Goal: Task Accomplishment & Management: Use online tool/utility

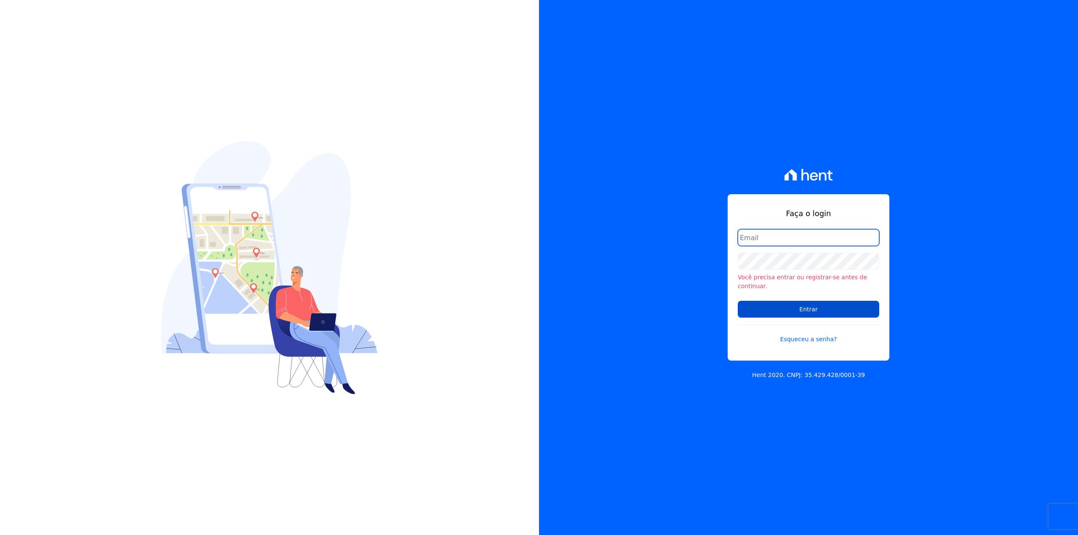
type input "[EMAIL_ADDRESS][DOMAIN_NAME]"
click at [808, 304] on input "Entrar" at bounding box center [807, 309] width 141 height 17
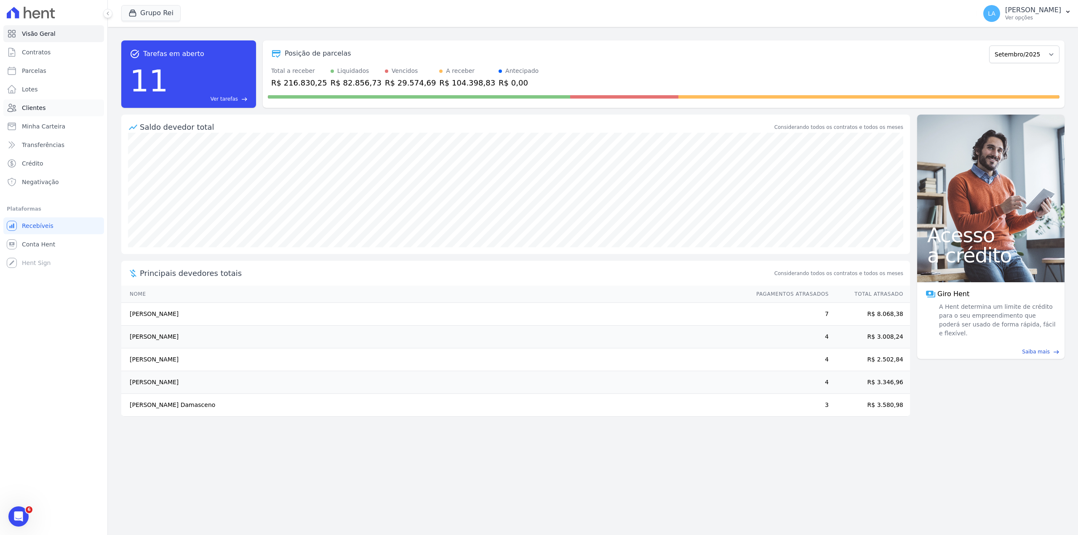
click at [51, 110] on link "Clientes" at bounding box center [53, 107] width 101 height 17
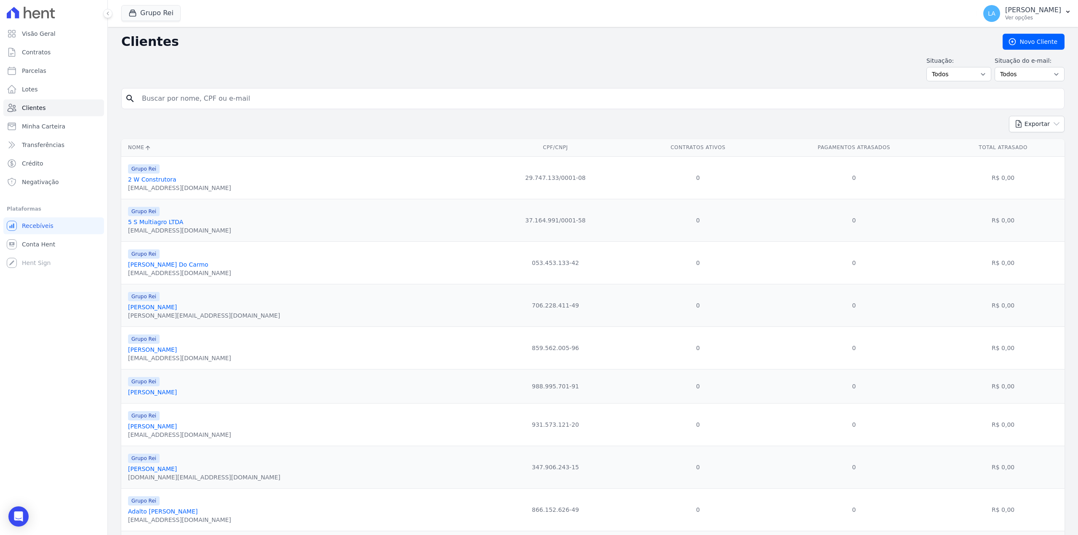
click at [304, 107] on input "search" at bounding box center [599, 98] width 924 height 17
paste input "345.204.061-53"
type input "345.204.061-53"
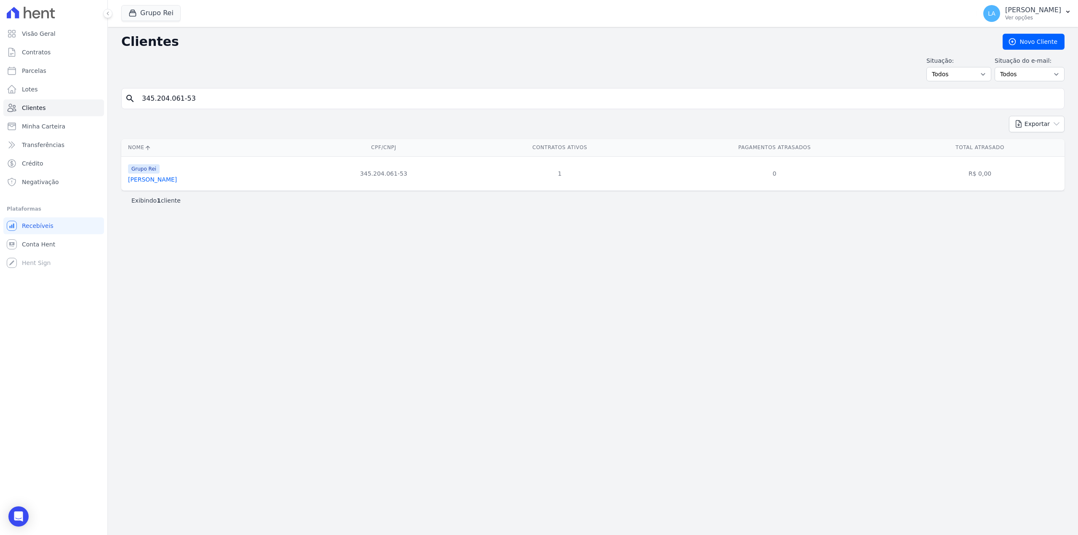
click at [177, 177] on div "Grupo Rei Sueli De Cássia Fonseca Oliveira" at bounding box center [152, 173] width 49 height 20
click at [177, 181] on link "Sueli De Cássia Fonseca Oliveira" at bounding box center [152, 179] width 49 height 7
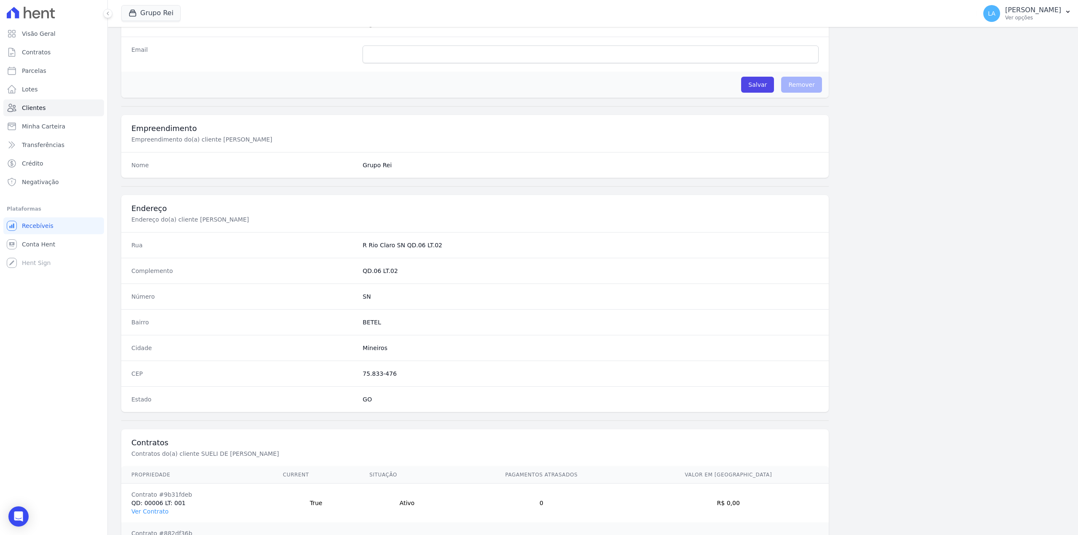
scroll to position [296, 0]
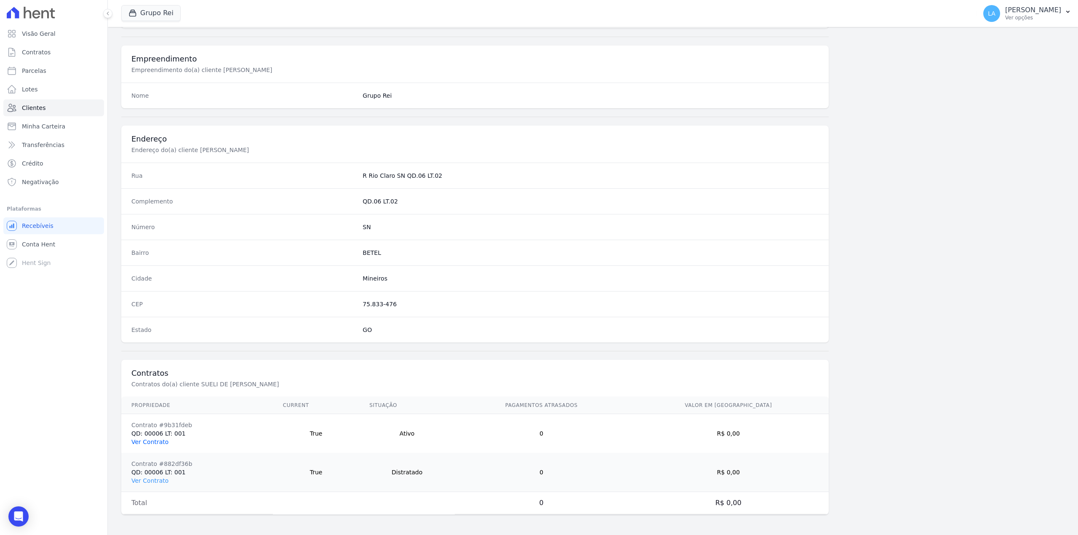
click at [159, 440] on link "Ver Contrato" at bounding box center [149, 441] width 37 height 7
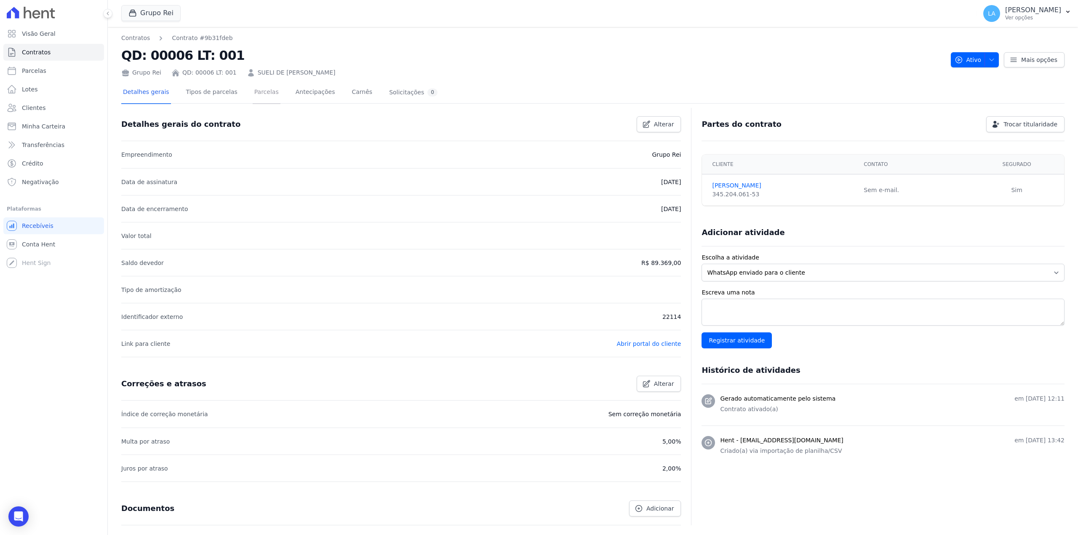
click at [253, 88] on link "Parcelas" at bounding box center [267, 93] width 28 height 22
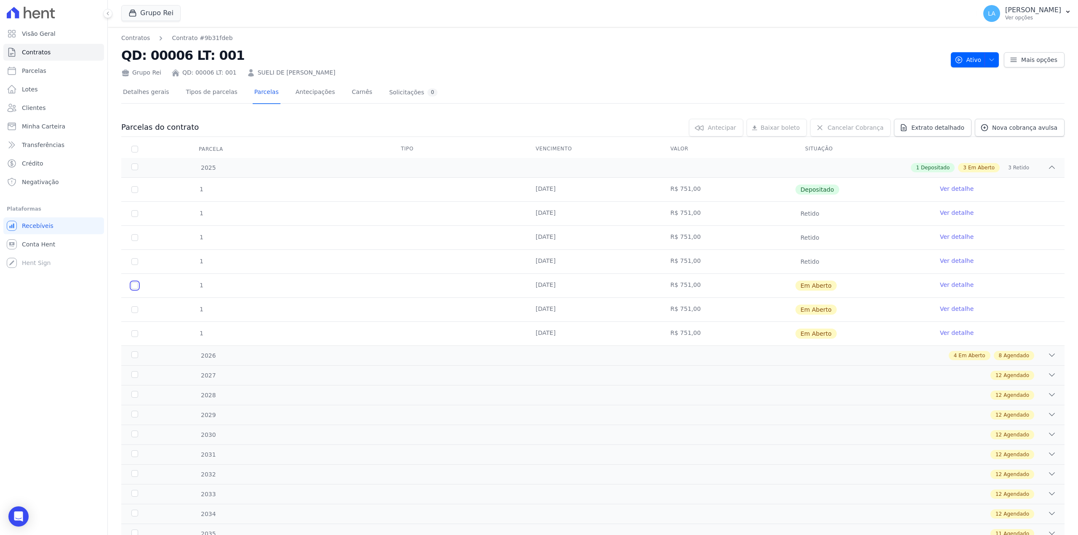
click at [136, 287] on input "checkbox" at bounding box center [134, 285] width 7 height 7
checkbox input "true"
click at [133, 310] on input "checkbox" at bounding box center [134, 309] width 7 height 7
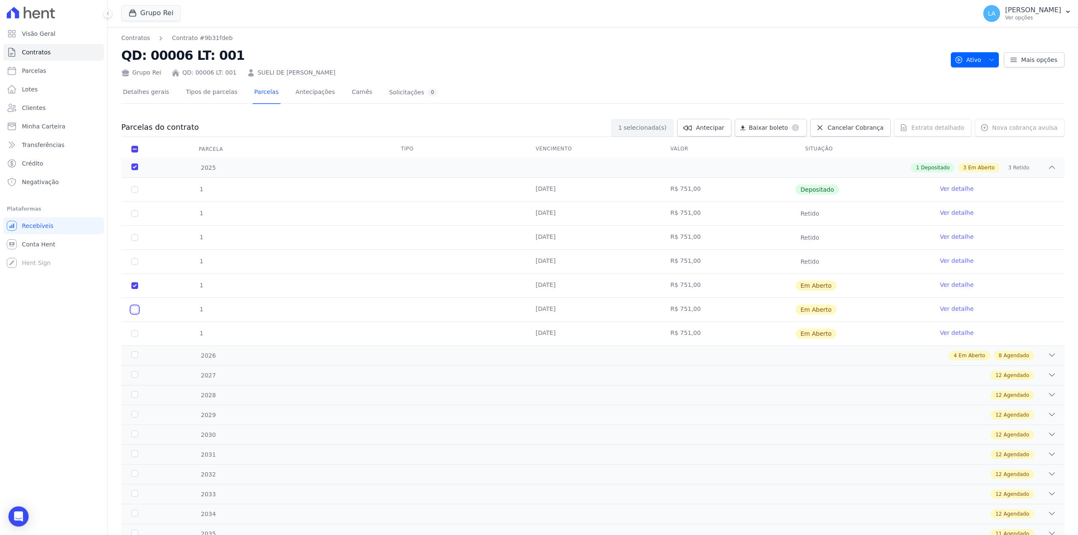
checkbox input "true"
click at [132, 332] on input "checkbox" at bounding box center [134, 333] width 7 height 7
checkbox input "true"
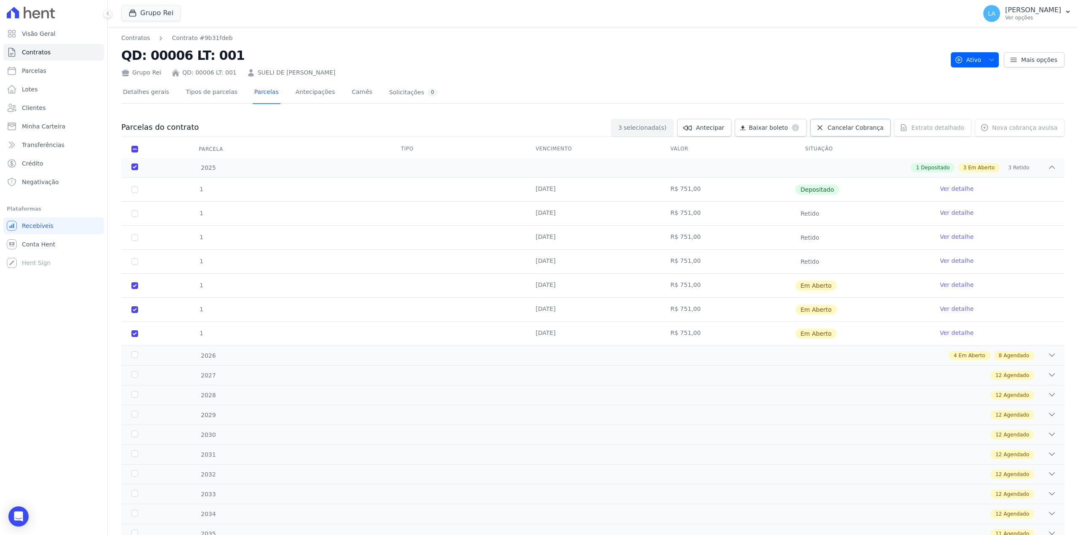
click at [855, 128] on span "Cancelar Cobrança" at bounding box center [855, 127] width 56 height 8
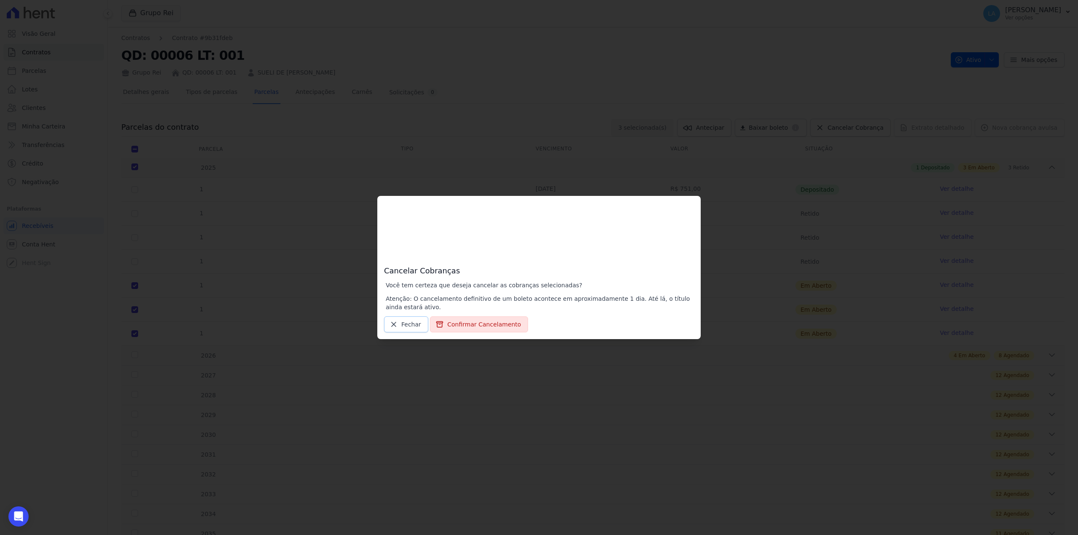
click at [398, 326] on link "Fechar" at bounding box center [406, 324] width 44 height 16
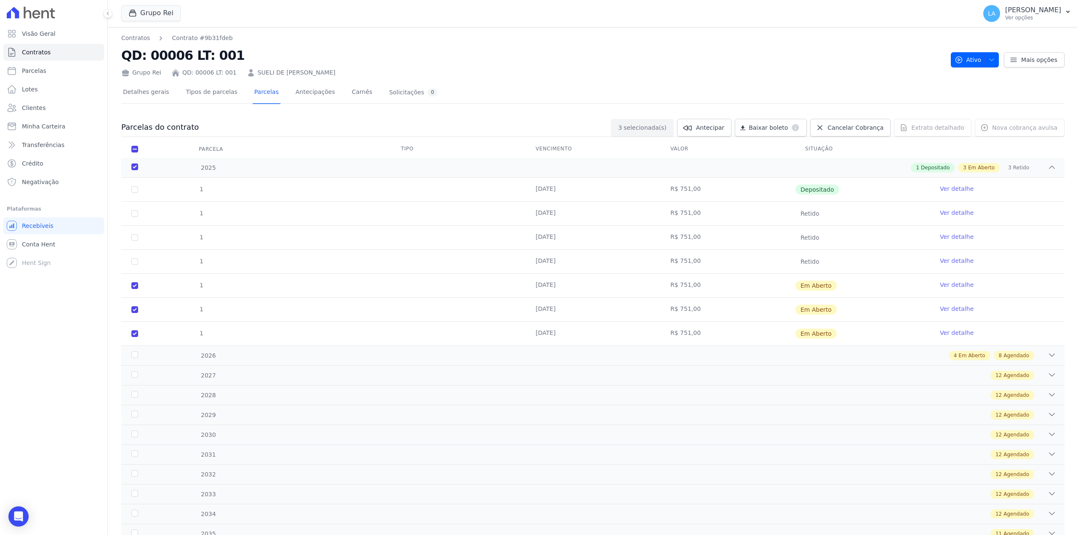
drag, startPoint x: 964, startPoint y: 285, endPoint x: 117, endPoint y: 260, distance: 847.3
click at [964, 285] on td "Ver detalhe" at bounding box center [996, 286] width 135 height 24
click at [932, 285] on td "Ver detalhe" at bounding box center [996, 286] width 135 height 24
click at [940, 285] on link "Ver detalhe" at bounding box center [957, 284] width 34 height 8
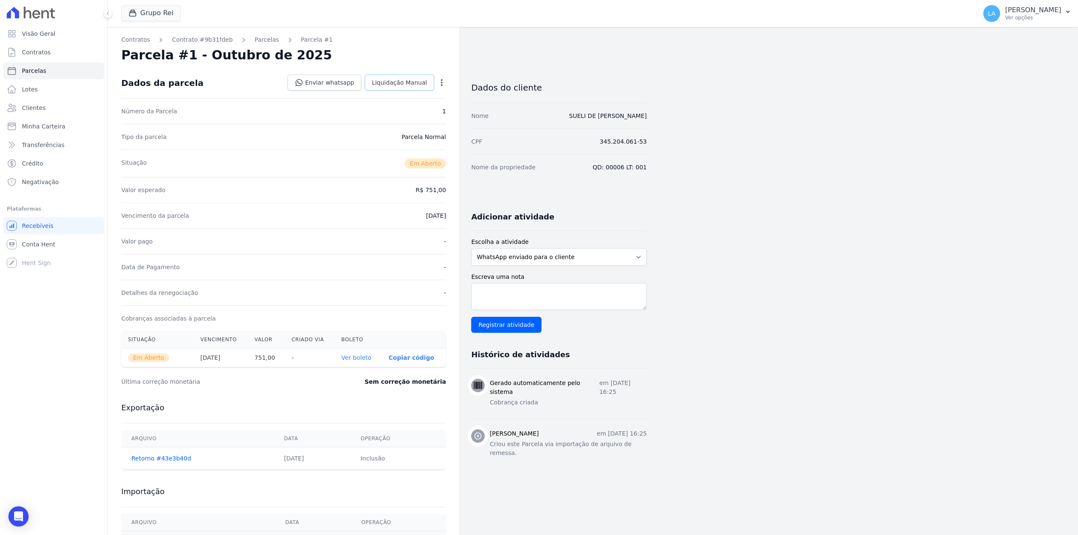
click at [398, 77] on link "Liquidação Manual" at bounding box center [399, 83] width 69 height 16
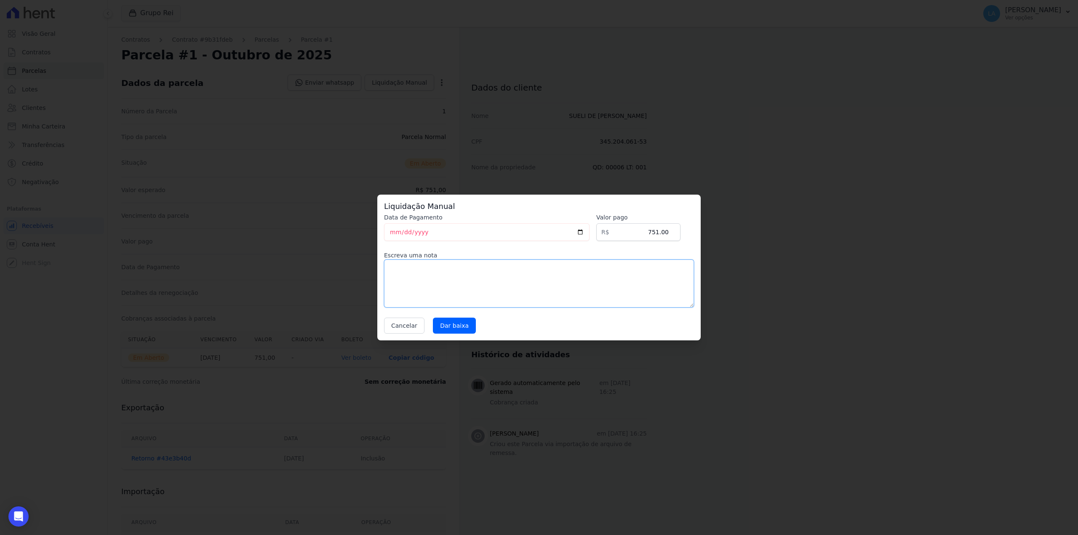
click at [442, 272] on textarea at bounding box center [539, 283] width 310 height 48
drag, startPoint x: 625, startPoint y: 260, endPoint x: 302, endPoint y: 297, distance: 325.4
click at [197, 260] on div "Liquidação Manual Data de Pagamento 2025-09-19 Valor pago R$ 751.00 Escreva uma…" at bounding box center [539, 267] width 1078 height 535
type textarea "CLIENTE FEZ CESSÃO DE DIREITOS"
click at [437, 327] on input "Dar baixa" at bounding box center [454, 325] width 43 height 16
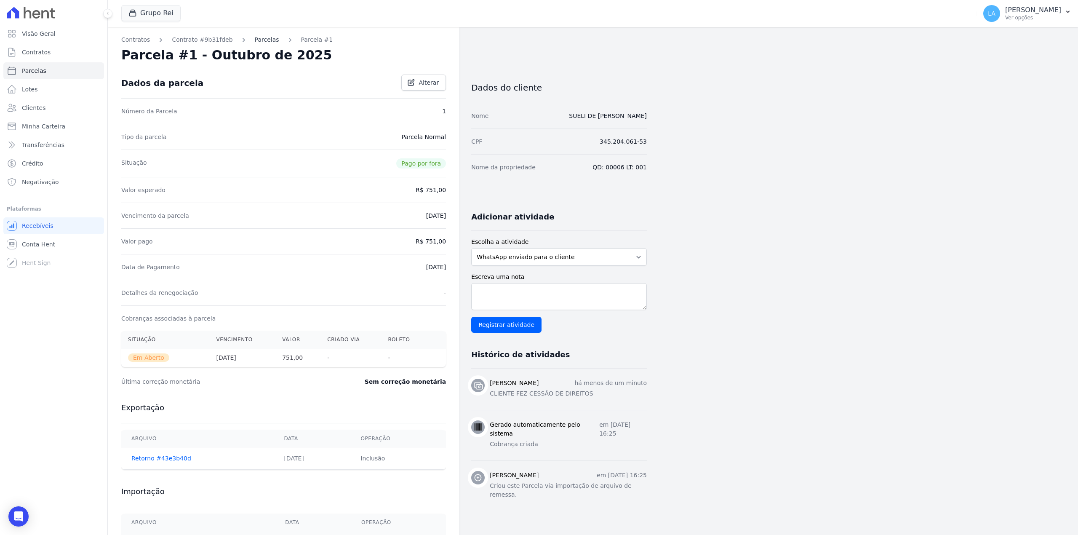
click at [255, 38] on link "Parcelas" at bounding box center [267, 39] width 24 height 9
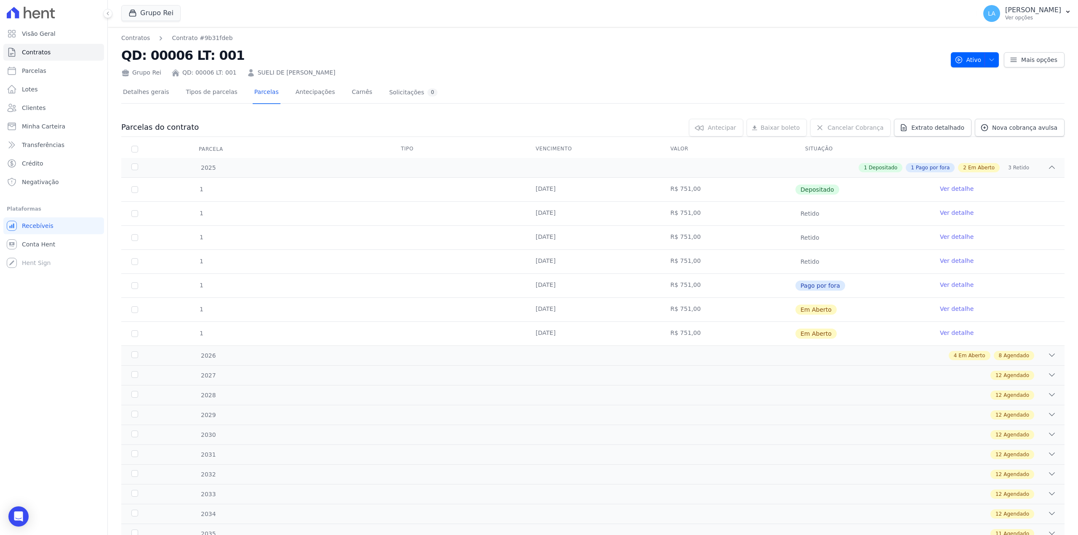
click at [947, 310] on link "Ver detalhe" at bounding box center [957, 308] width 34 height 8
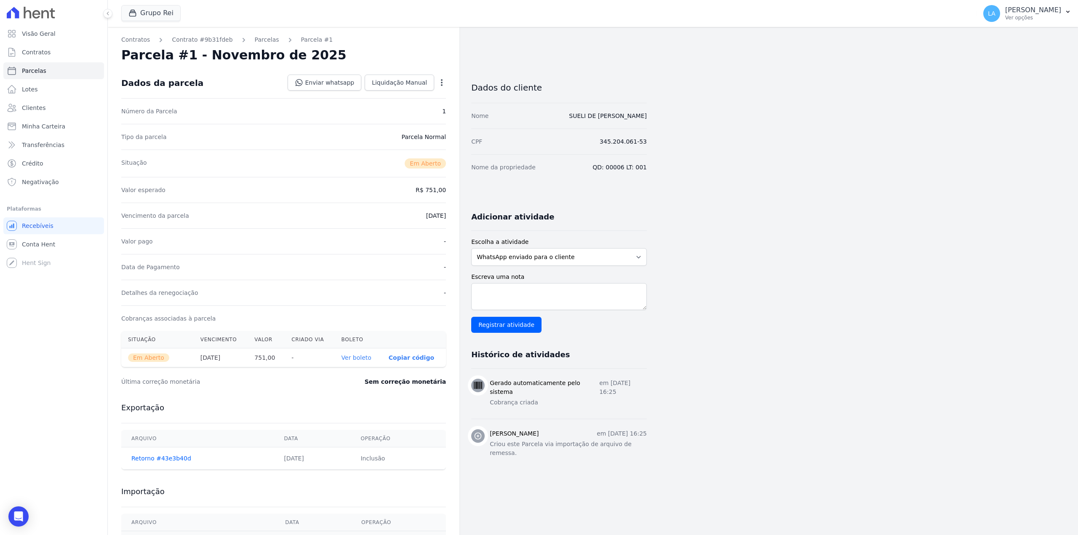
click at [398, 72] on div "Dados da parcela Enviar whatsapp Registrar envio de WhatsApp Caso o envio da me…" at bounding box center [283, 83] width 325 height 30
click at [399, 77] on link "Liquidação Manual" at bounding box center [399, 83] width 69 height 16
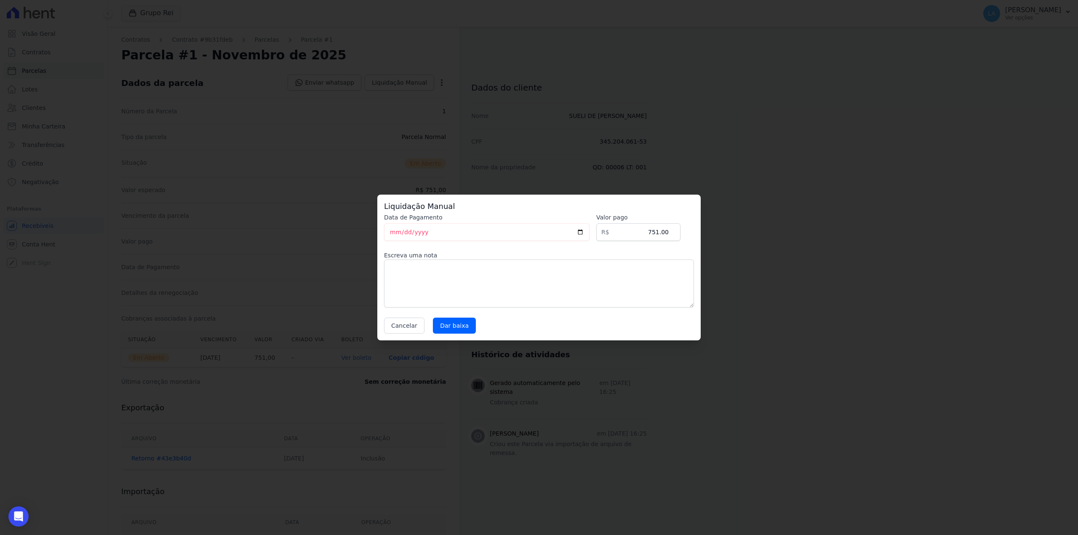
drag, startPoint x: 447, startPoint y: 245, endPoint x: 464, endPoint y: 278, distance: 37.1
click at [448, 248] on div "Data de Pagamento 2025-09-19 Valor pago R$ 751.00 Escreva uma nota Cancelar Dar…" at bounding box center [539, 273] width 310 height 120
click at [466, 292] on textarea at bounding box center [539, 283] width 310 height 48
paste textarea "CLIENTE FEZ CESSÃO DE DIREITOS"
type textarea "CLIENTE FEZ CESSÃO DE DIREITOS"
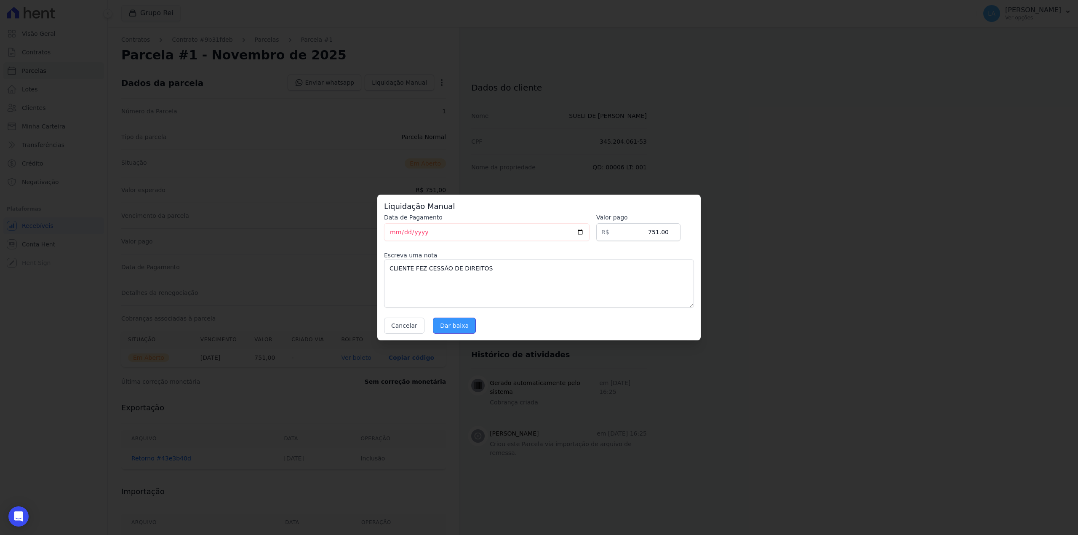
click at [451, 325] on input "Dar baixa" at bounding box center [454, 325] width 43 height 16
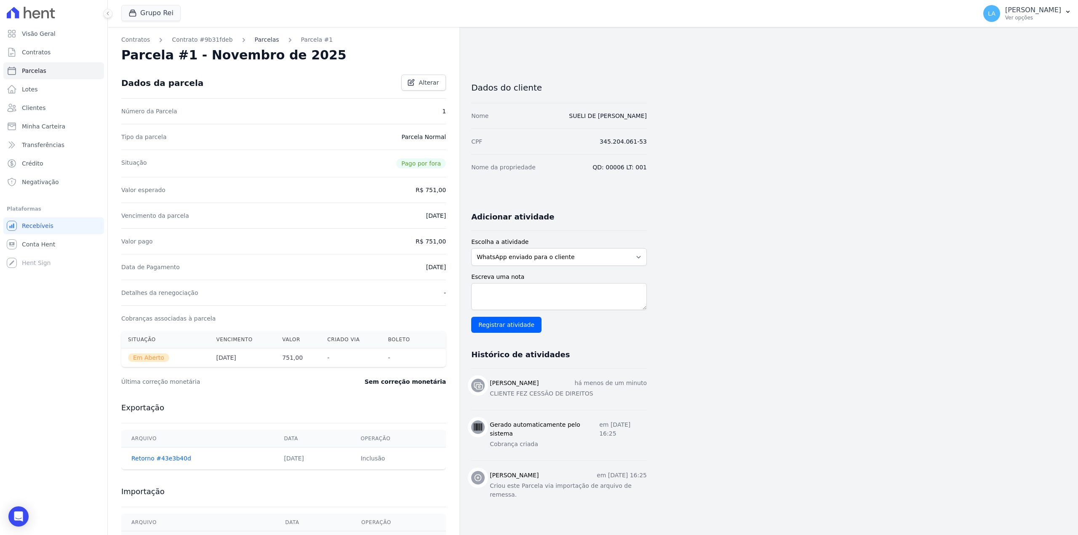
click at [261, 40] on link "Parcelas" at bounding box center [267, 39] width 24 height 9
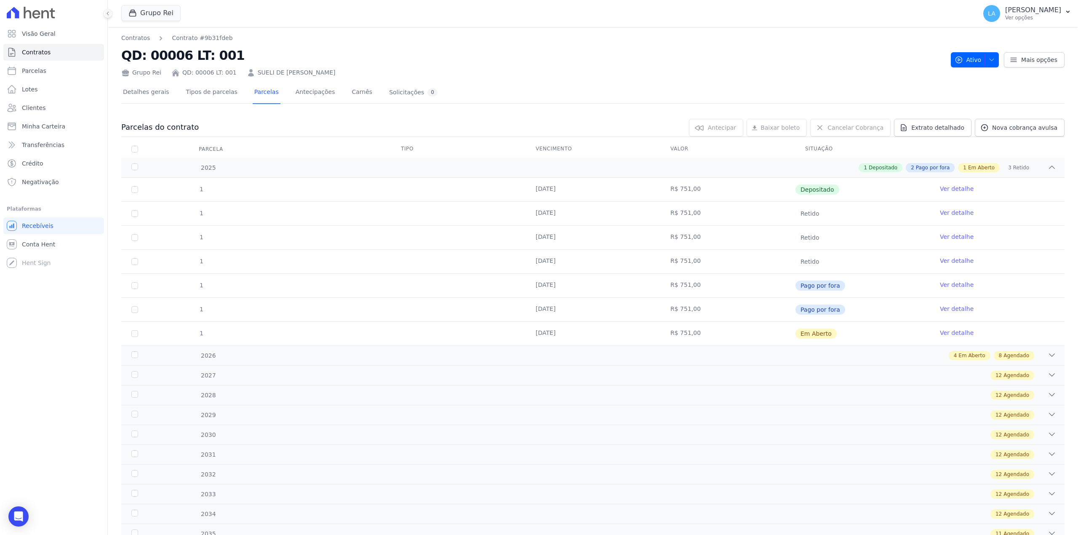
click at [955, 329] on link "Ver detalhe" at bounding box center [957, 332] width 34 height 8
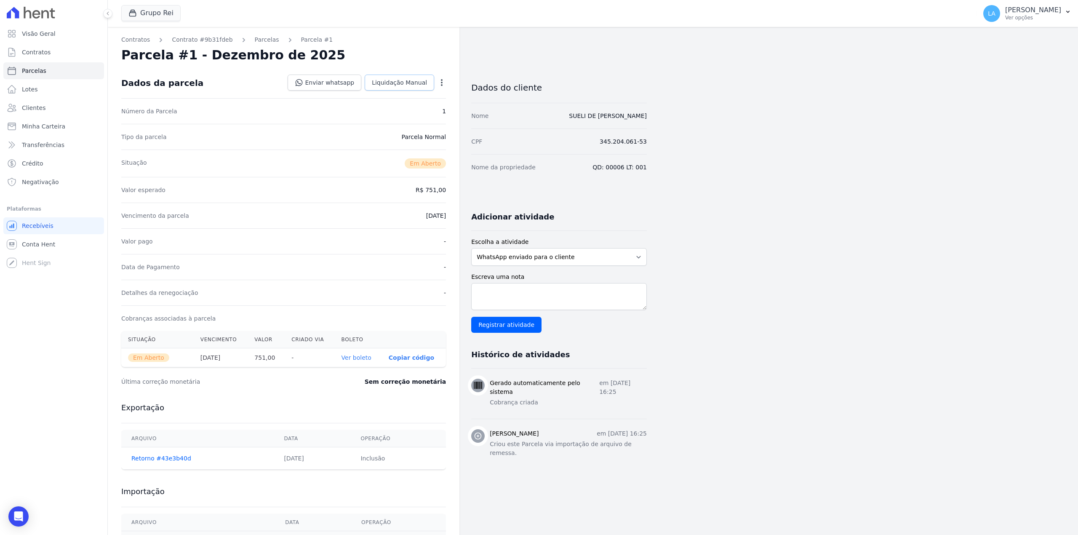
click at [396, 88] on link "Liquidação Manual" at bounding box center [399, 83] width 69 height 16
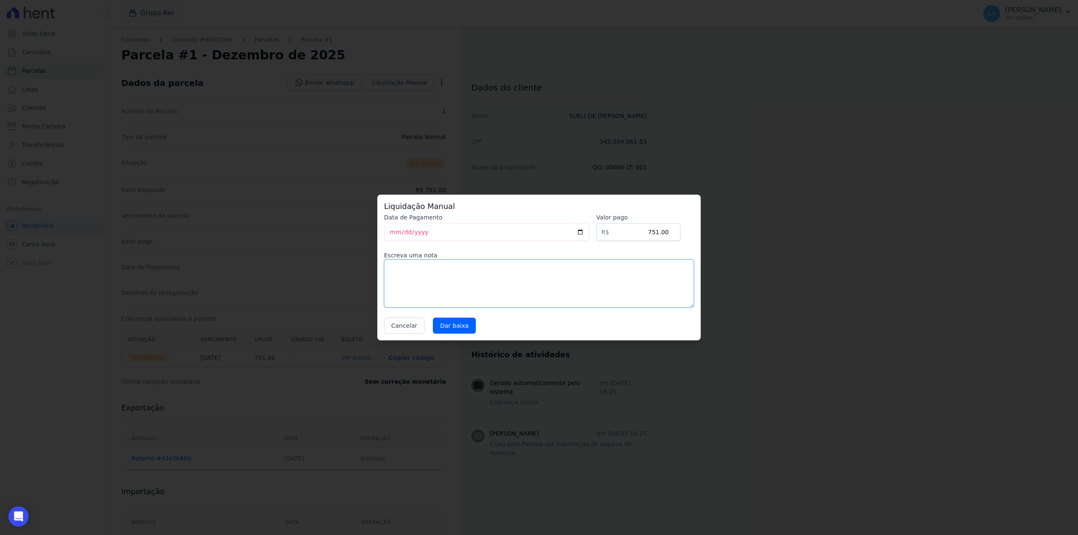
click at [483, 293] on textarea at bounding box center [539, 283] width 310 height 48
paste textarea "CLIENTE FEZ CESSÃO DE DIREITOS"
type textarea "CLIENTE FEZ CESSÃO DE DIREITOS"
click at [461, 329] on input "Dar baixa" at bounding box center [454, 325] width 43 height 16
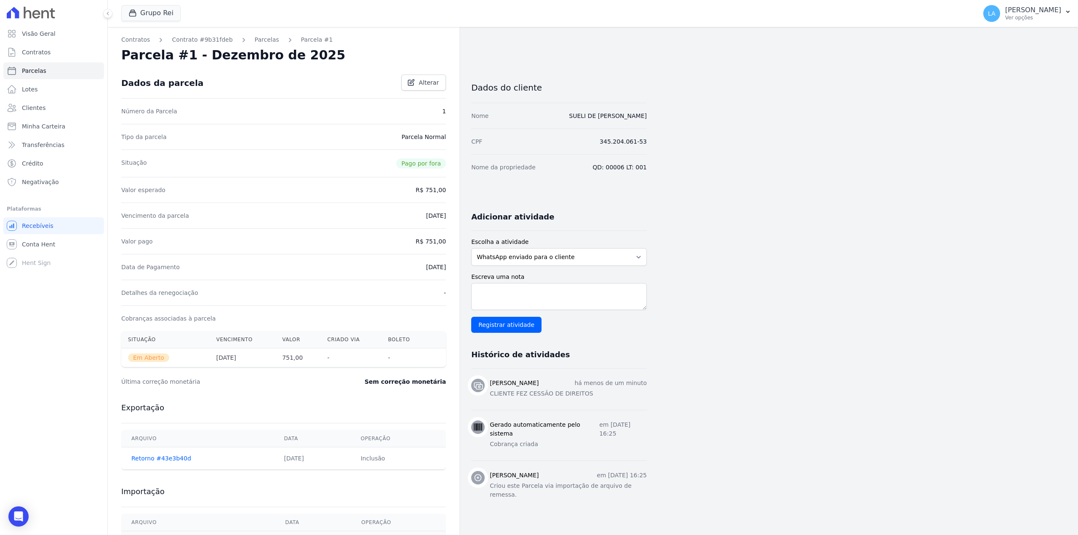
click at [536, 398] on p "CLIENTE FEZ CESSÃO DE DIREITOS" at bounding box center [568, 393] width 157 height 9
copy ul "CLIENTE FEZ CESSÃO DE DIREITOS"
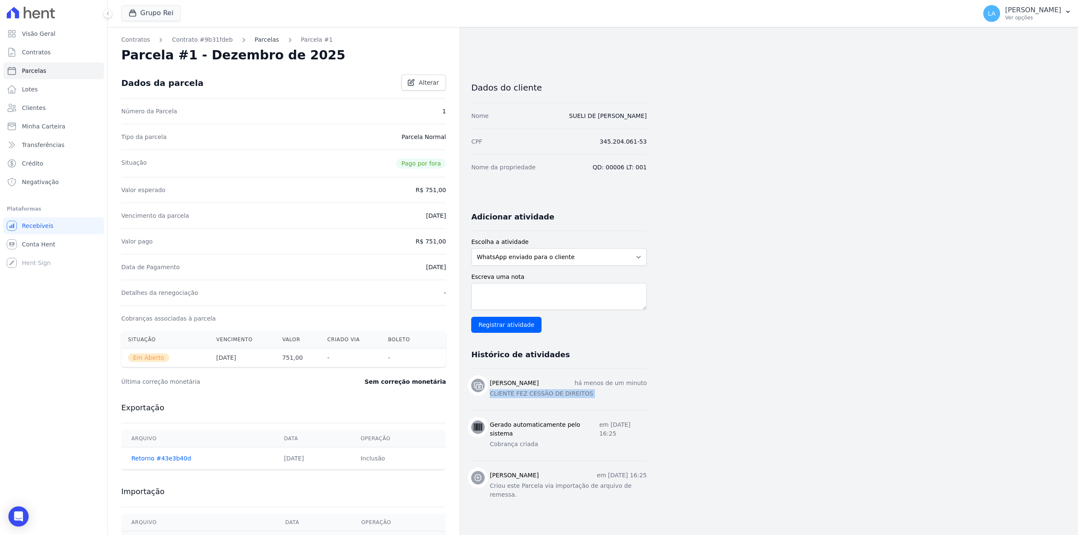
click at [256, 41] on link "Parcelas" at bounding box center [267, 39] width 24 height 9
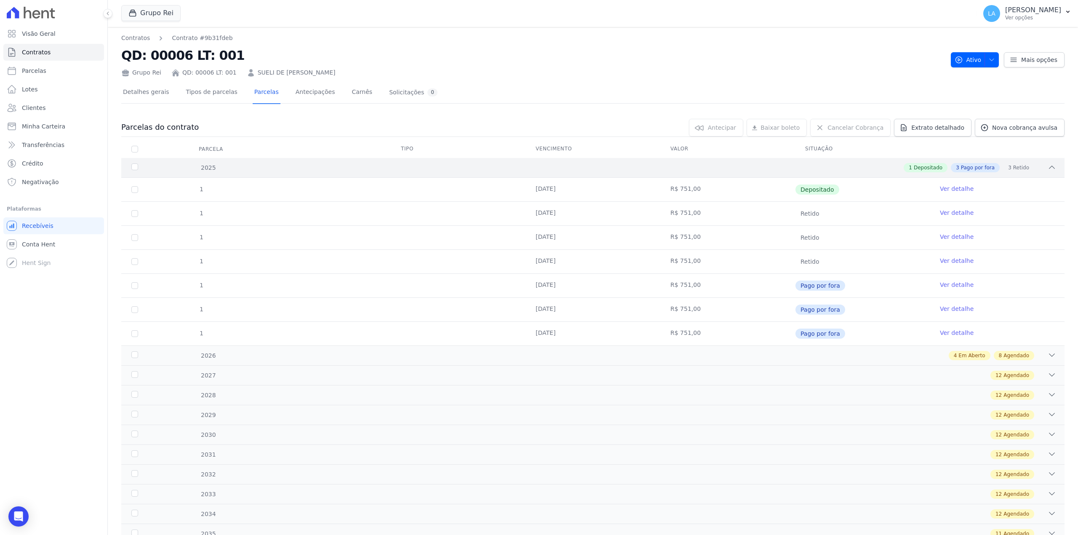
click at [856, 168] on div "1 Depositado 3 Pago por fora 3 Retido" at bounding box center [639, 167] width 833 height 9
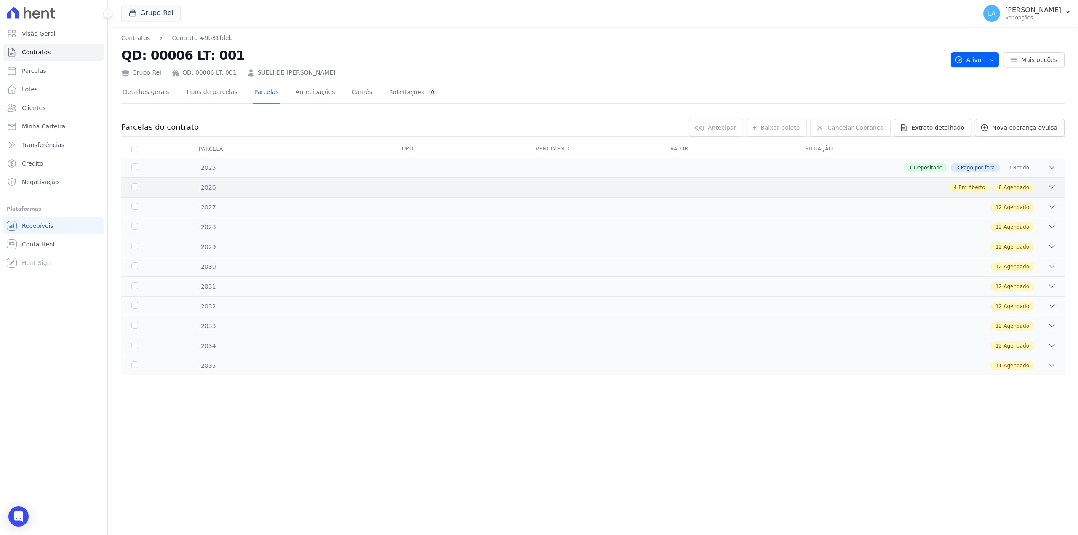
click at [832, 191] on div "4 Em Aberto 8 Agendado" at bounding box center [639, 187] width 833 height 9
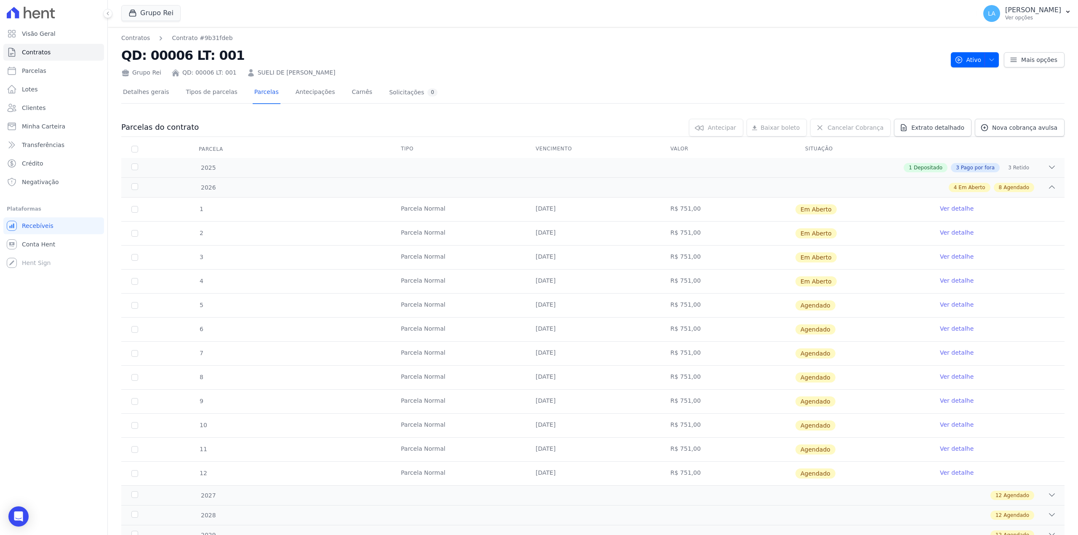
click at [957, 206] on link "Ver detalhe" at bounding box center [957, 208] width 34 height 8
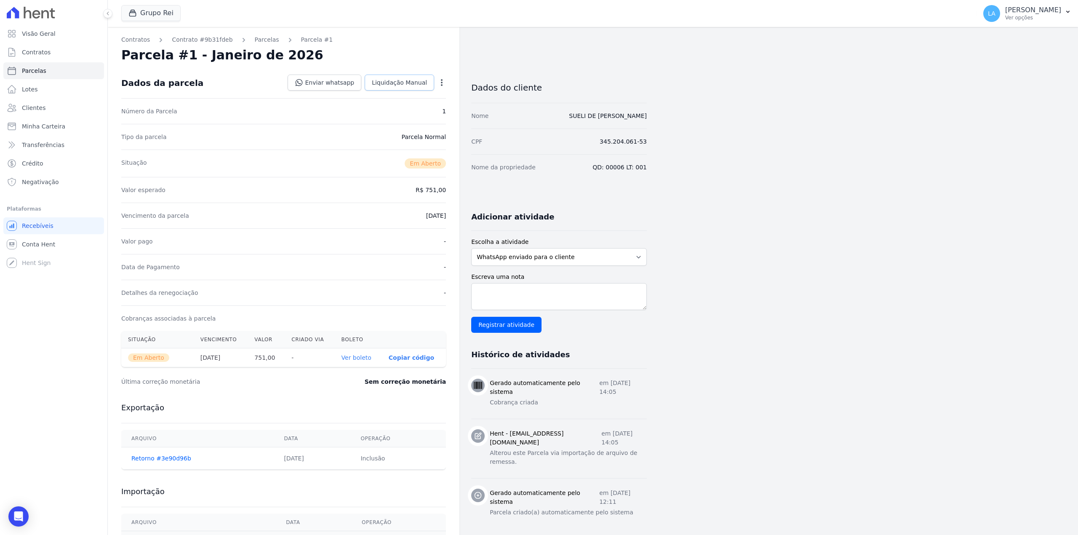
click at [406, 77] on link "Liquidação Manual" at bounding box center [399, 83] width 69 height 16
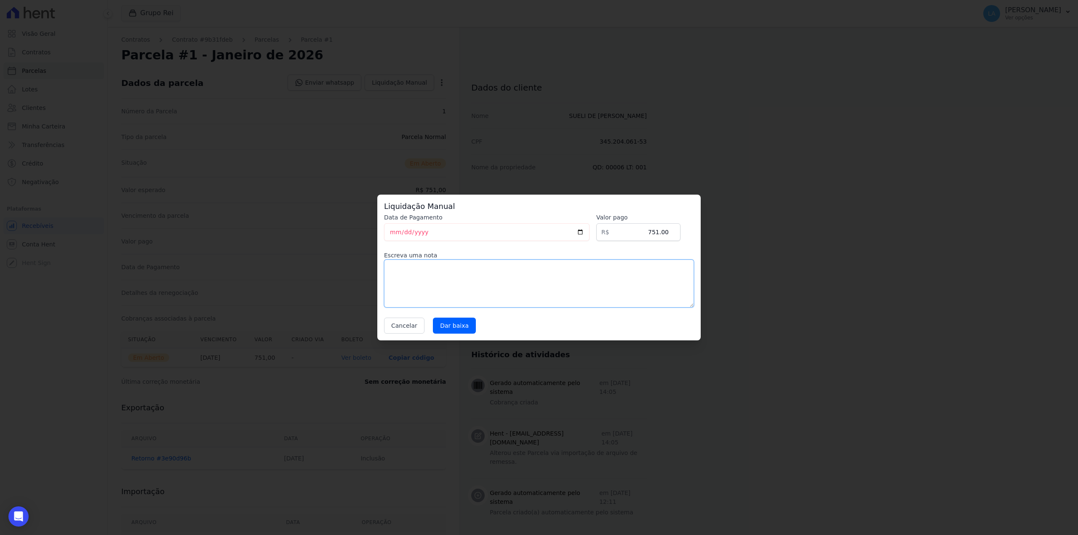
click at [509, 274] on textarea at bounding box center [539, 283] width 310 height 48
paste textarea "CLIENTE FEZ CESSÃO DE DIREITOS"
type textarea "CLIENTE FEZ CESSÃO DE DIREITOS"
click at [440, 326] on input "Dar baixa" at bounding box center [454, 325] width 43 height 16
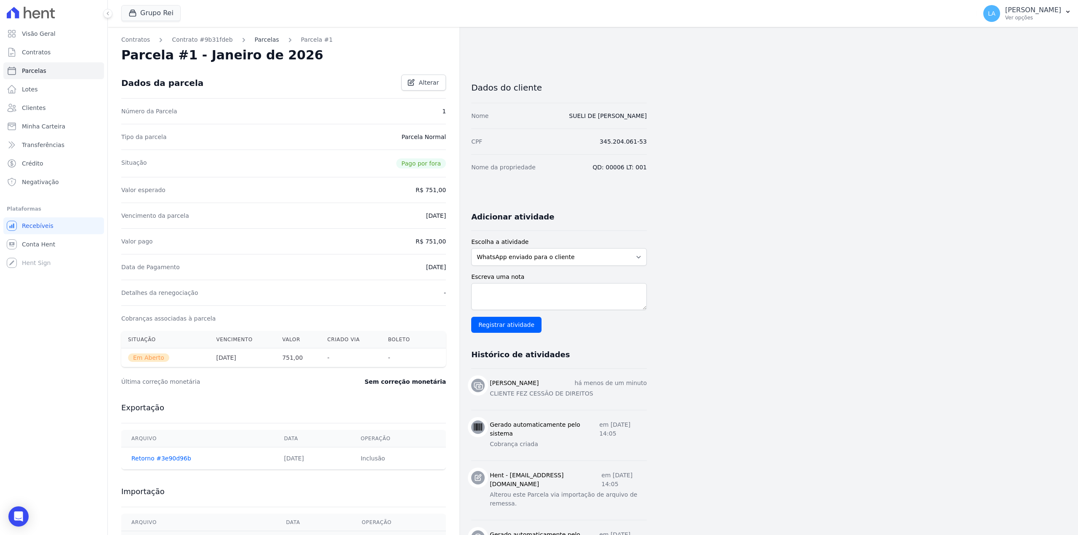
click at [262, 44] on link "Parcelas" at bounding box center [267, 39] width 24 height 9
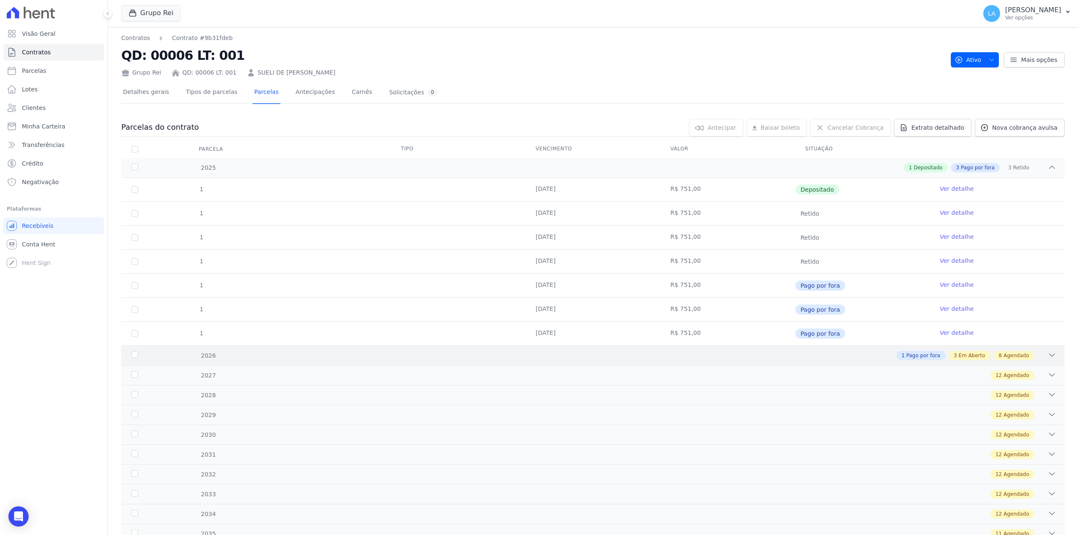
click at [955, 362] on div "2026 1 Pago por fora 3 Em Aberto 8 Agendado" at bounding box center [592, 355] width 943 height 20
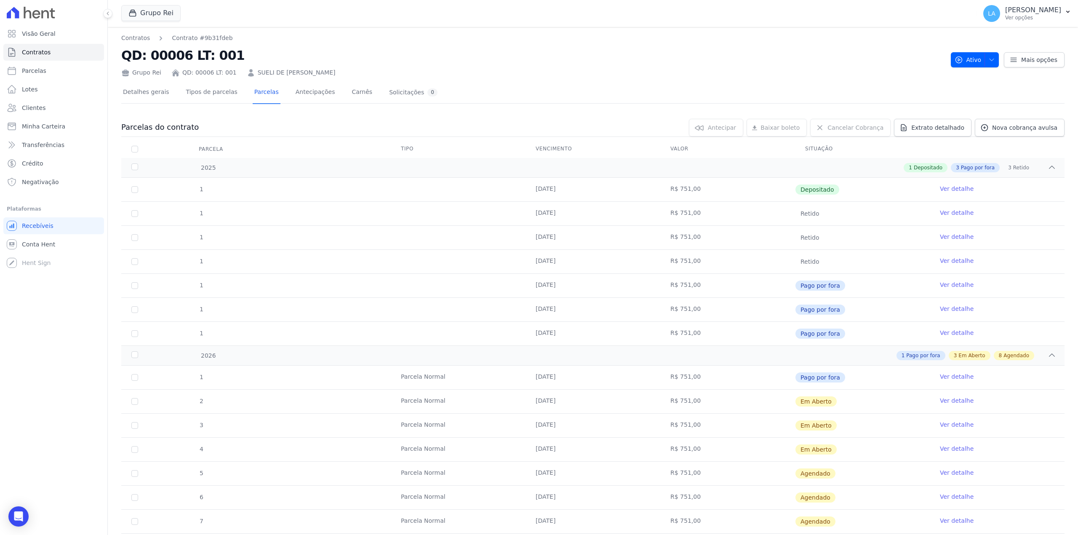
click at [940, 401] on link "Ver detalhe" at bounding box center [957, 400] width 34 height 8
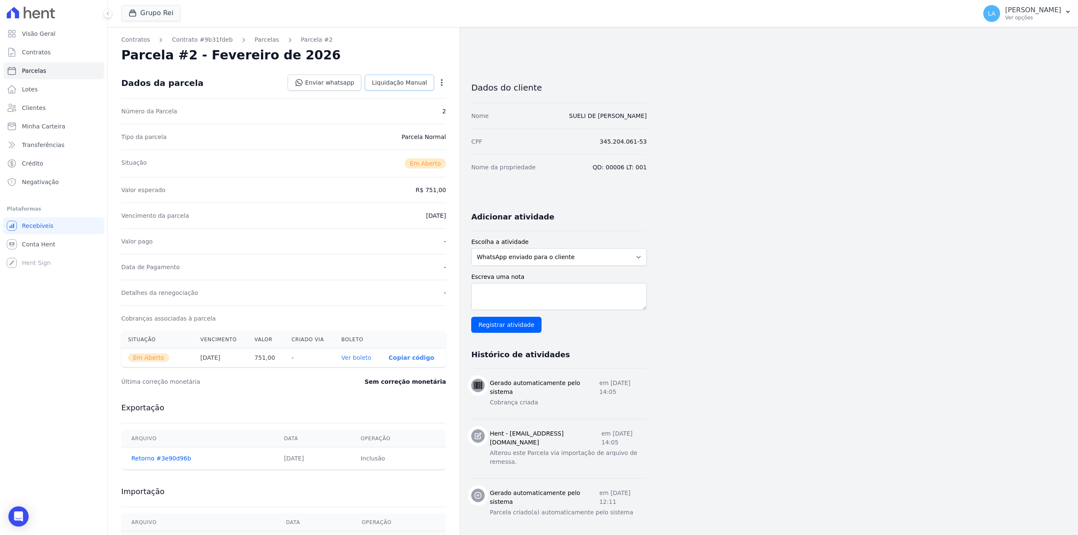
click at [405, 78] on span "Liquidação Manual" at bounding box center [399, 82] width 55 height 8
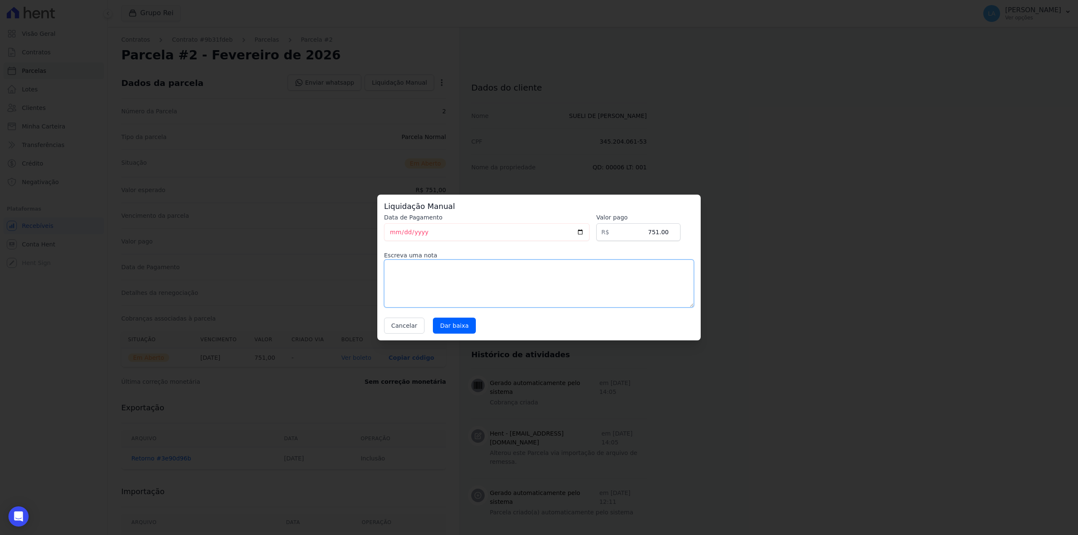
click at [496, 273] on textarea at bounding box center [539, 283] width 310 height 48
paste textarea "CLIENTE FEZ CESSÃO DE DIREITOS"
type textarea "CLIENTE FEZ CESSÃO DE DIREITOS"
click at [452, 322] on input "Dar baixa" at bounding box center [454, 325] width 43 height 16
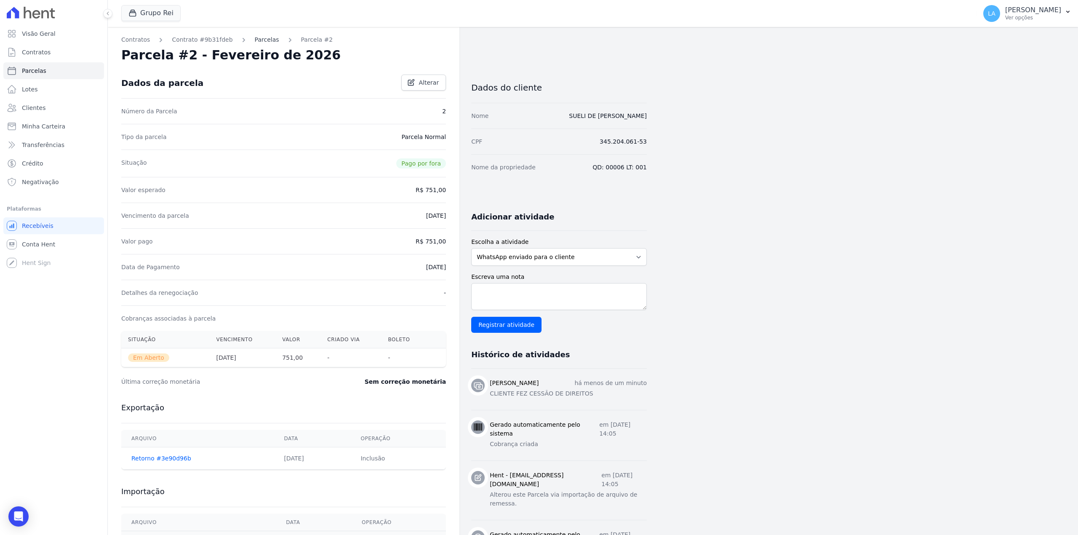
click at [255, 39] on link "Parcelas" at bounding box center [267, 39] width 24 height 9
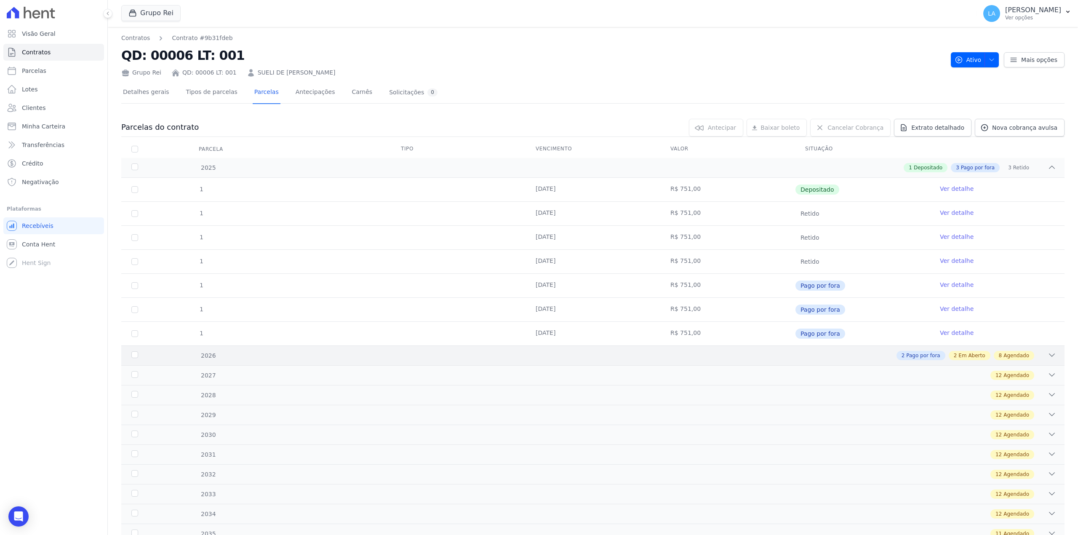
click at [993, 360] on div "8 Agendado" at bounding box center [1013, 355] width 40 height 9
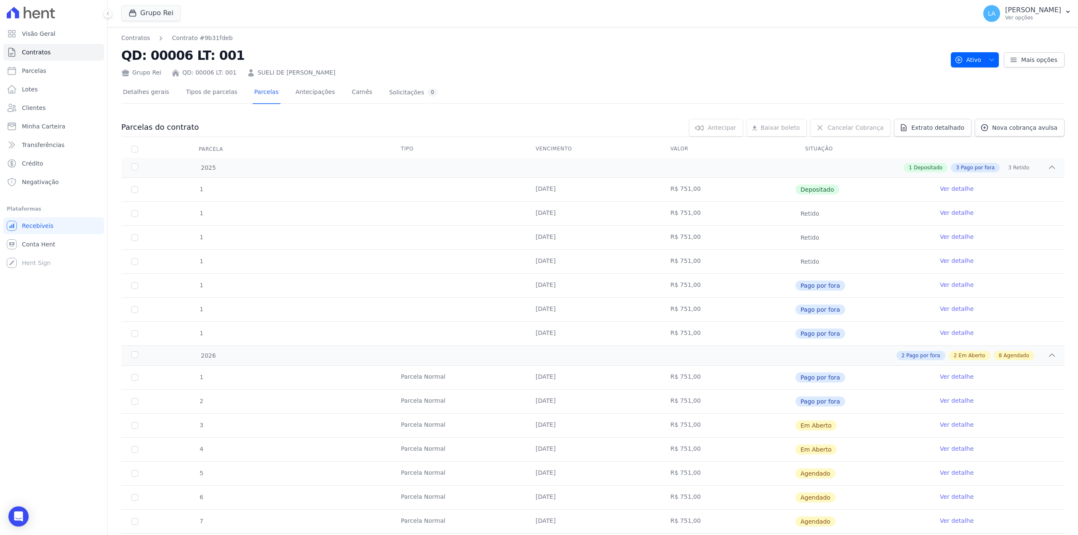
click at [952, 426] on link "Ver detalhe" at bounding box center [957, 424] width 34 height 8
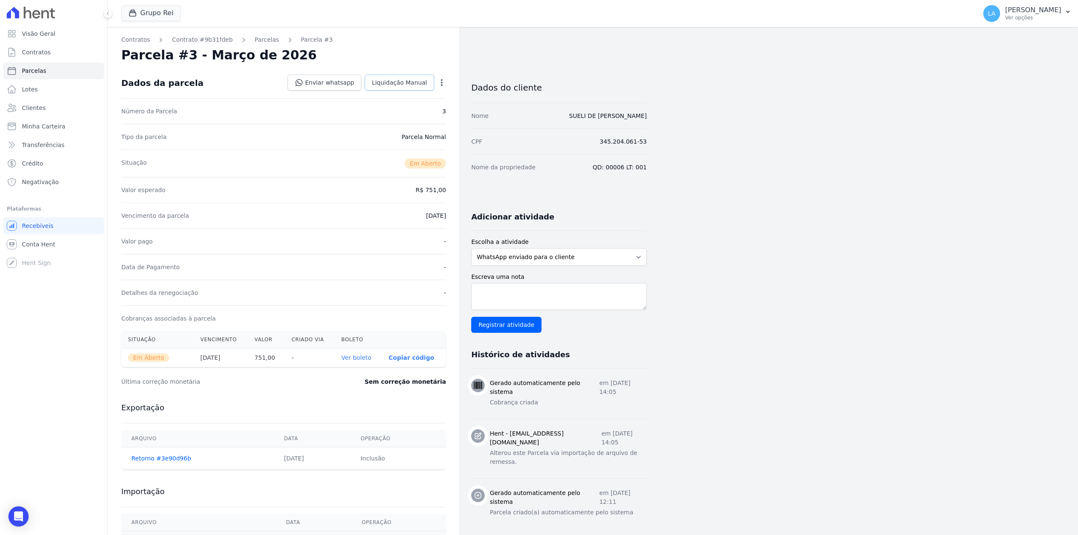
click at [399, 75] on link "Liquidação Manual" at bounding box center [399, 83] width 69 height 16
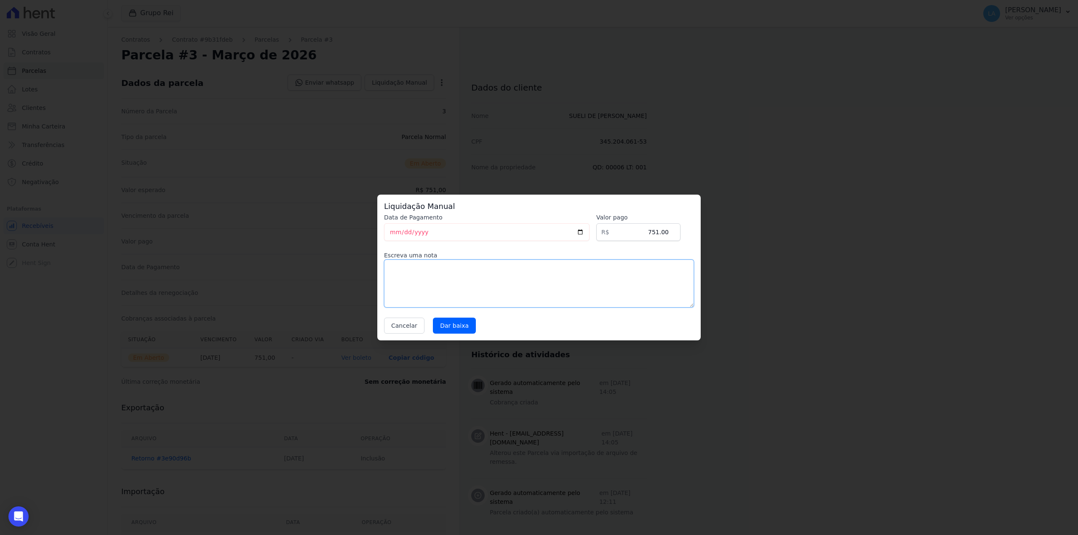
click at [463, 260] on textarea at bounding box center [539, 283] width 310 height 48
paste textarea "CLIENTE FEZ CESSÃO DE DIREITOS"
type textarea "CLIENTE FEZ CESSÃO DE DIREITOS"
click at [454, 320] on input "Dar baixa" at bounding box center [454, 325] width 43 height 16
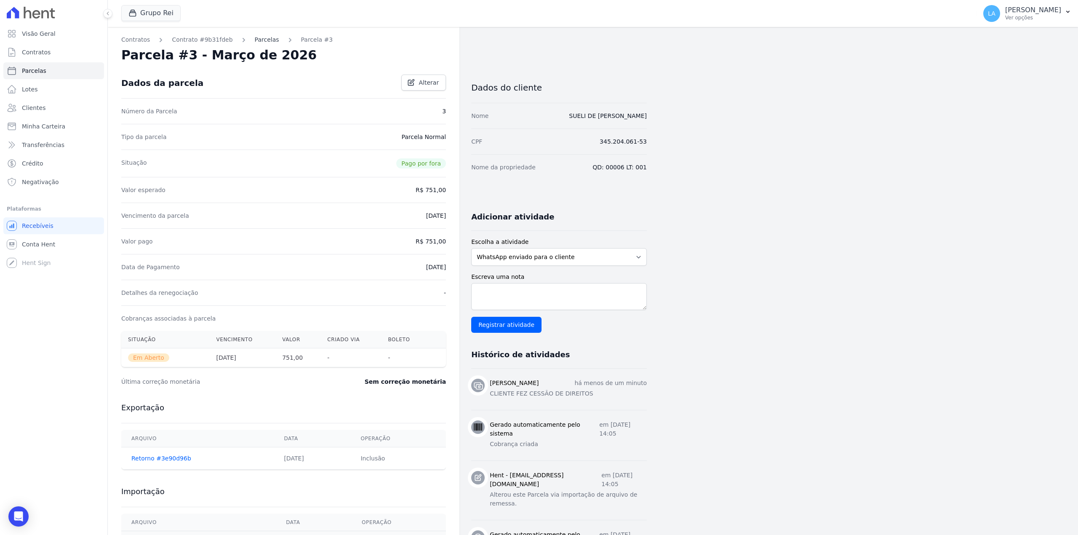
click at [255, 39] on link "Parcelas" at bounding box center [267, 39] width 24 height 9
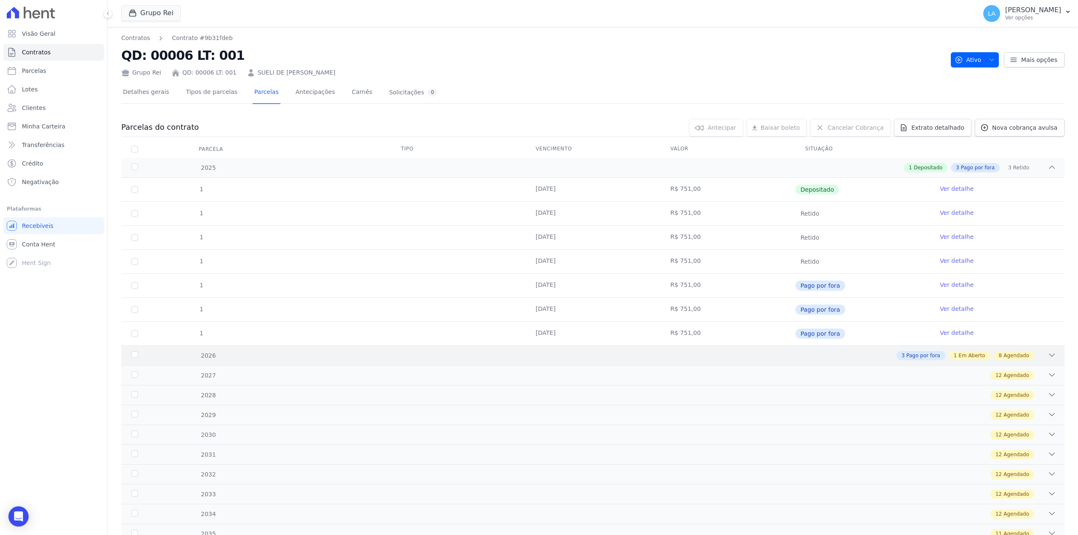
click at [1004, 354] on span "Agendado" at bounding box center [1016, 355] width 26 height 8
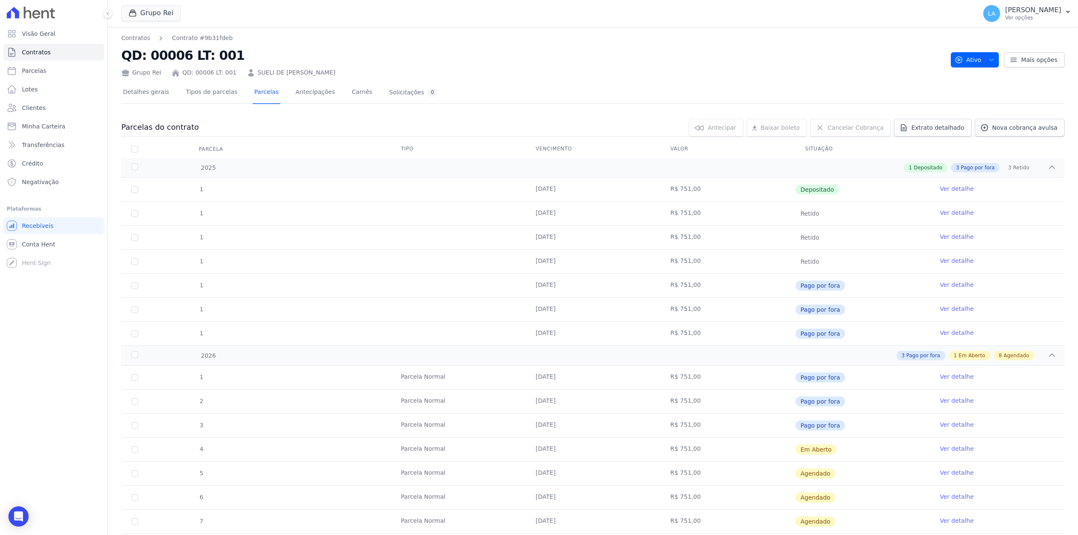
click at [950, 452] on link "Ver detalhe" at bounding box center [957, 448] width 34 height 8
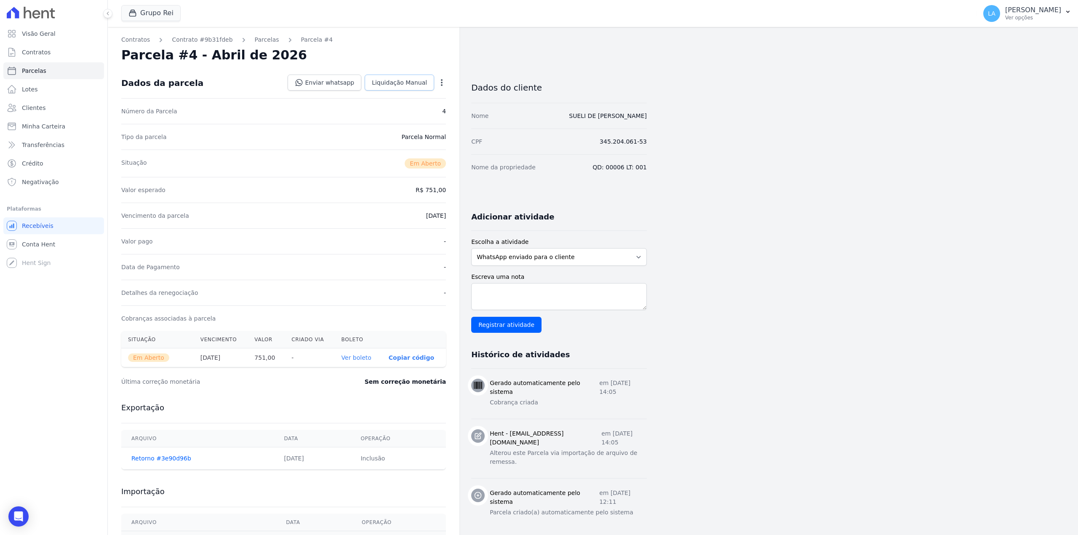
click at [386, 81] on span "Liquidação Manual" at bounding box center [399, 82] width 55 height 8
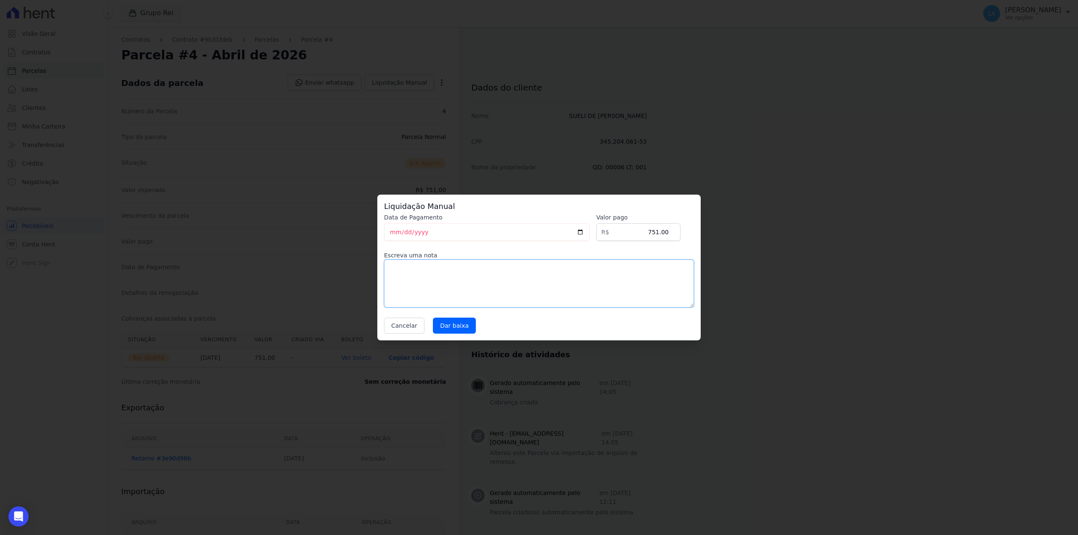
drag, startPoint x: 447, startPoint y: 269, endPoint x: 463, endPoint y: 290, distance: 27.0
click at [447, 270] on textarea at bounding box center [539, 283] width 310 height 48
paste textarea "CLIENTE FEZ CESSÃO DE DIREITOS"
type textarea "CLIENTE FEZ CESSÃO DE DIREITOS"
click at [462, 322] on input "Dar baixa" at bounding box center [454, 325] width 43 height 16
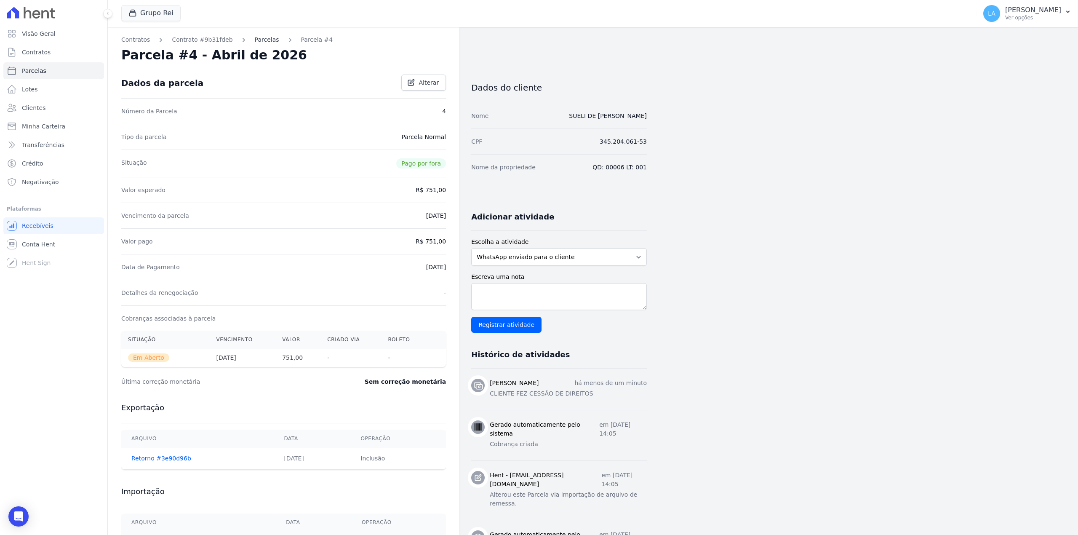
click at [259, 41] on link "Parcelas" at bounding box center [267, 39] width 24 height 9
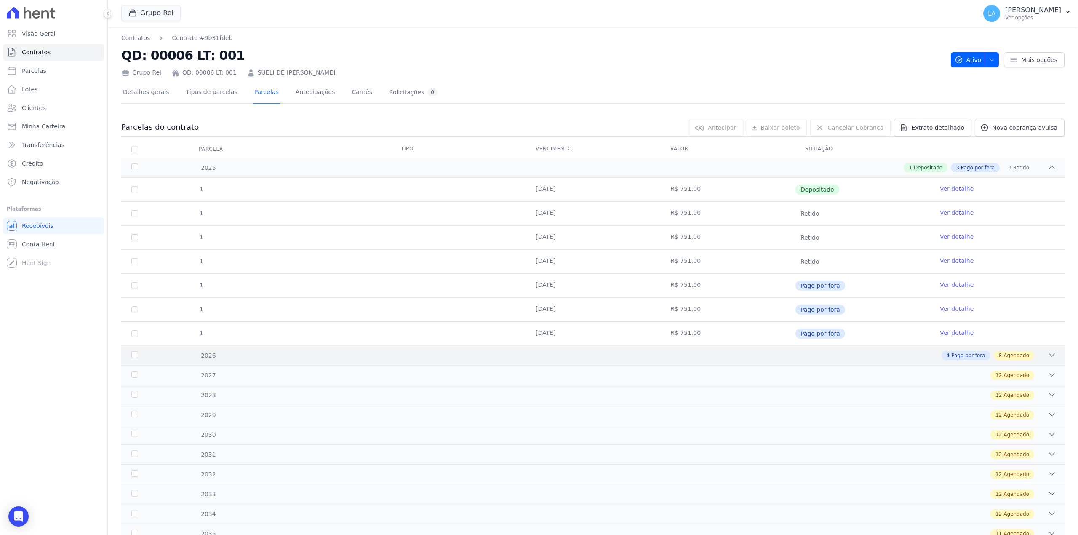
click at [929, 357] on div "4 Pago por fora 8 Agendado" at bounding box center [639, 355] width 833 height 9
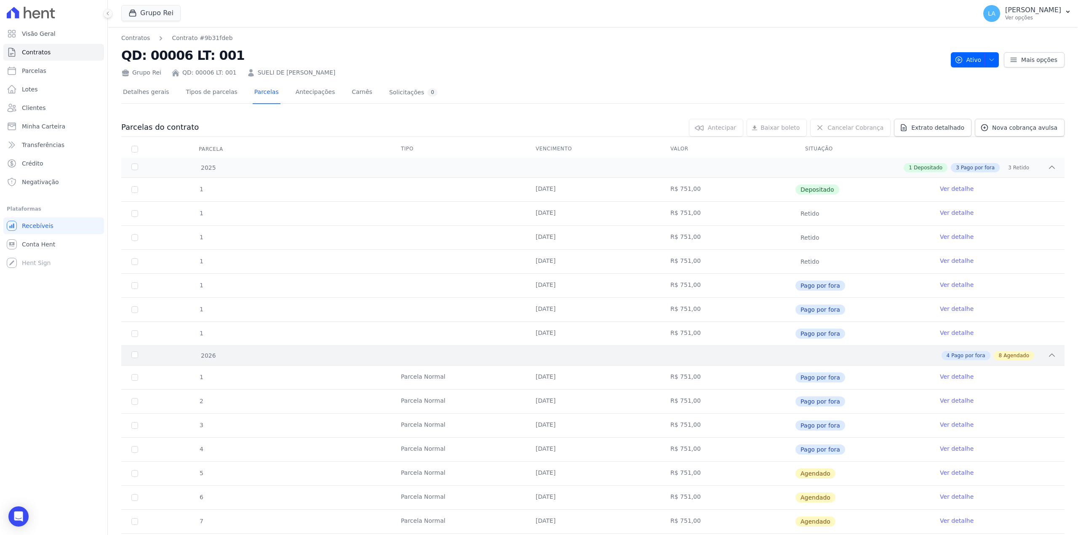
click at [1049, 355] on icon at bounding box center [1051, 355] width 5 height 3
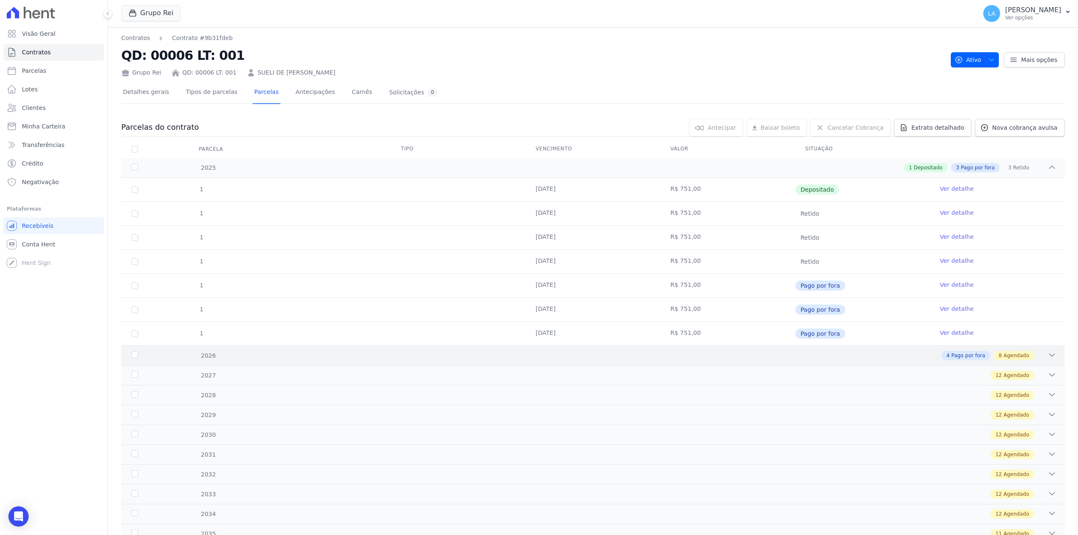
click at [982, 356] on div "4 Pago por fora" at bounding box center [965, 355] width 49 height 9
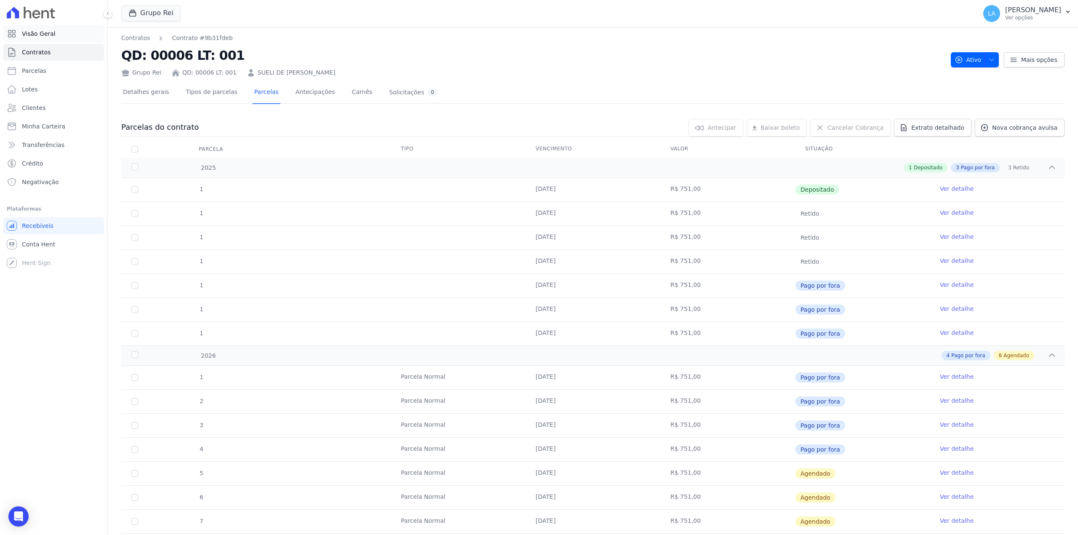
click at [46, 31] on span "Visão Geral" at bounding box center [39, 33] width 34 height 8
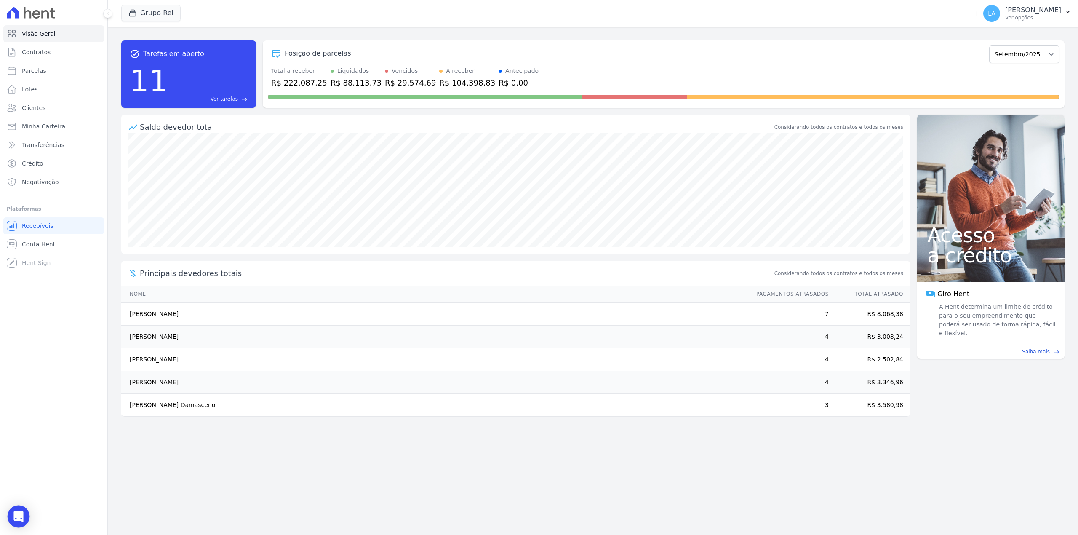
click at [22, 518] on icon "Open Intercom Messenger" at bounding box center [18, 516] width 11 height 11
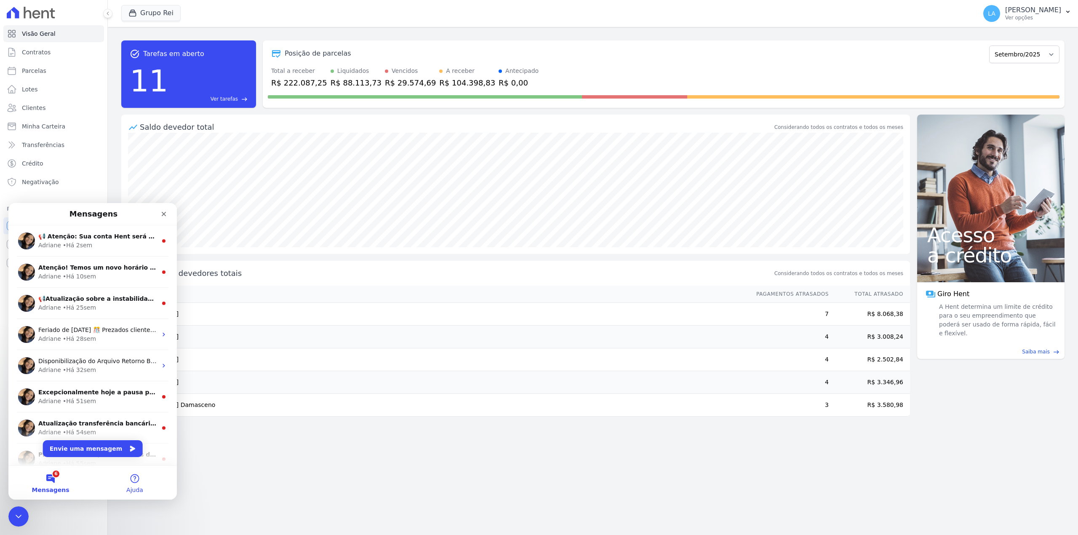
click at [138, 483] on button "Ajuda" at bounding box center [135, 483] width 84 height 34
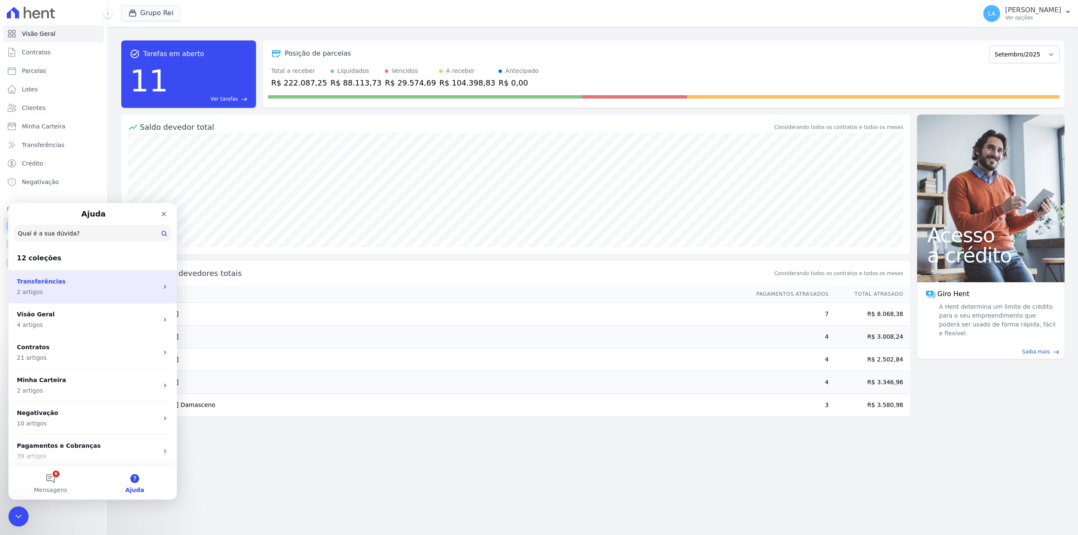
click at [82, 284] on p "Transferências" at bounding box center [87, 281] width 141 height 9
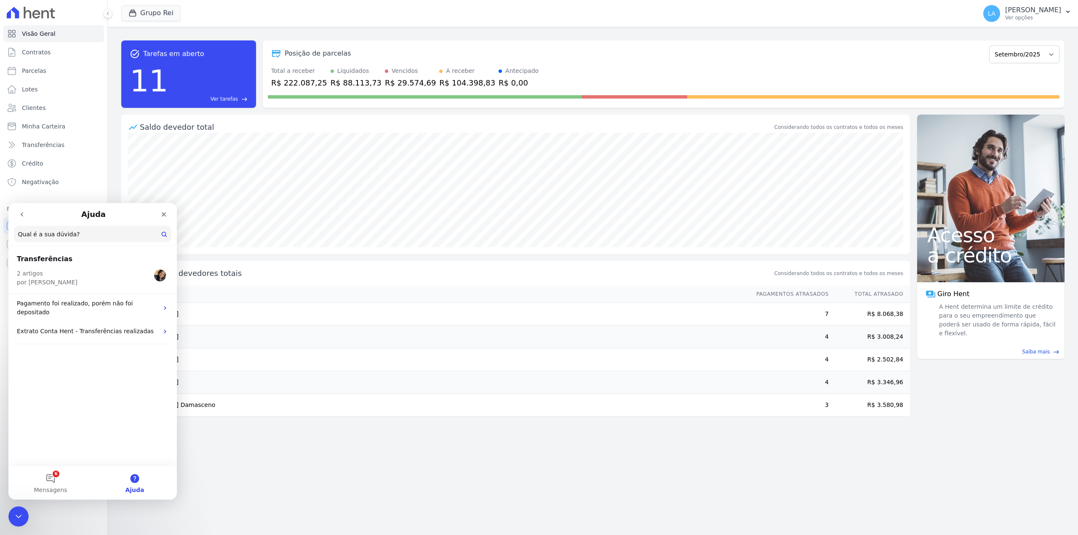
click at [162, 274] on img "Messenger da Intercom" at bounding box center [160, 275] width 12 height 12
click at [155, 276] on img "Messenger da Intercom" at bounding box center [160, 275] width 12 height 12
click at [24, 215] on icon "go back" at bounding box center [22, 214] width 7 height 7
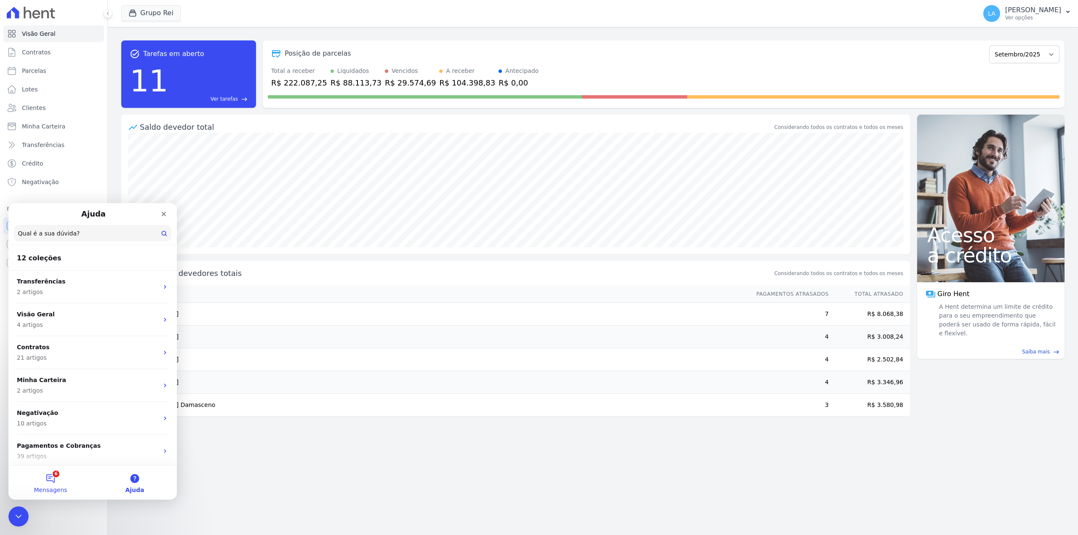
click at [61, 474] on button "6 Mensagens" at bounding box center [50, 483] width 84 height 34
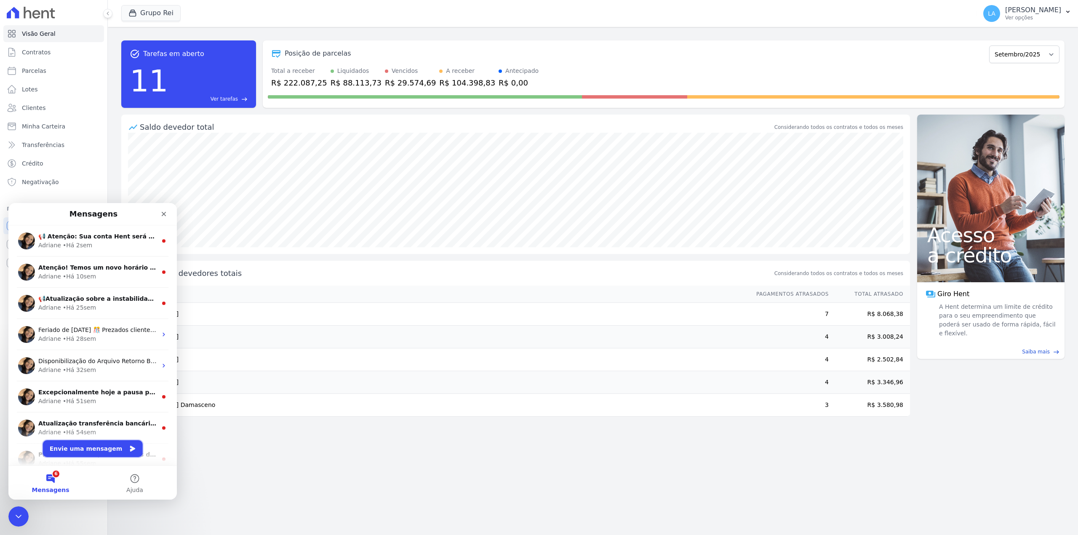
click at [106, 450] on button "Envie uma mensagem" at bounding box center [93, 448] width 100 height 17
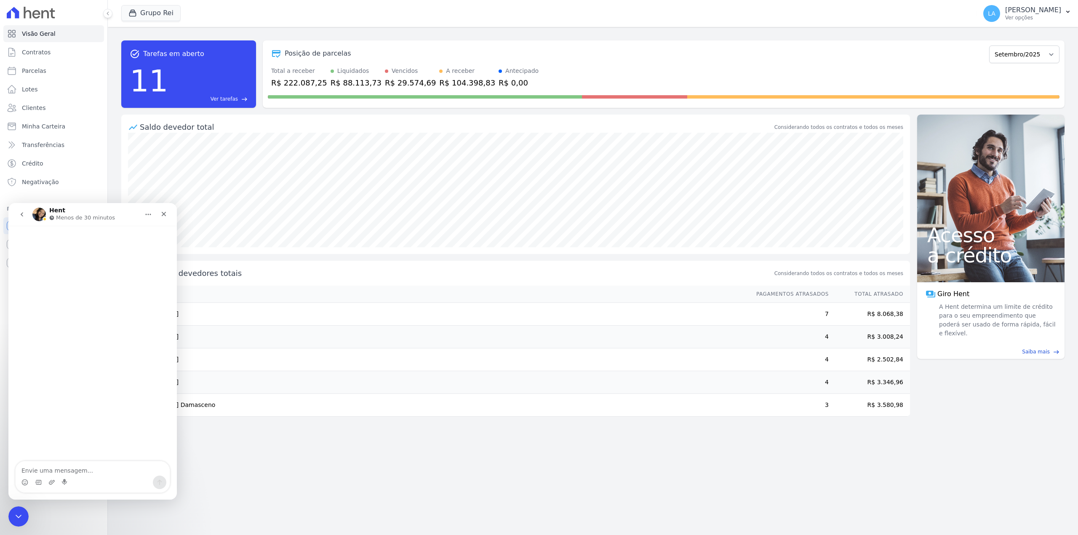
click at [78, 479] on div "Messenger da Intercom" at bounding box center [93, 481] width 154 height 13
click at [82, 471] on textarea "Envie uma mensagem..." at bounding box center [93, 468] width 154 height 14
type textarea "bom dia, tudo bem?"
type textarea "precisamos tr"
type textarea "precisamos trocar a titularidade de uma unidade, em qual e-mail posso enviar o …"
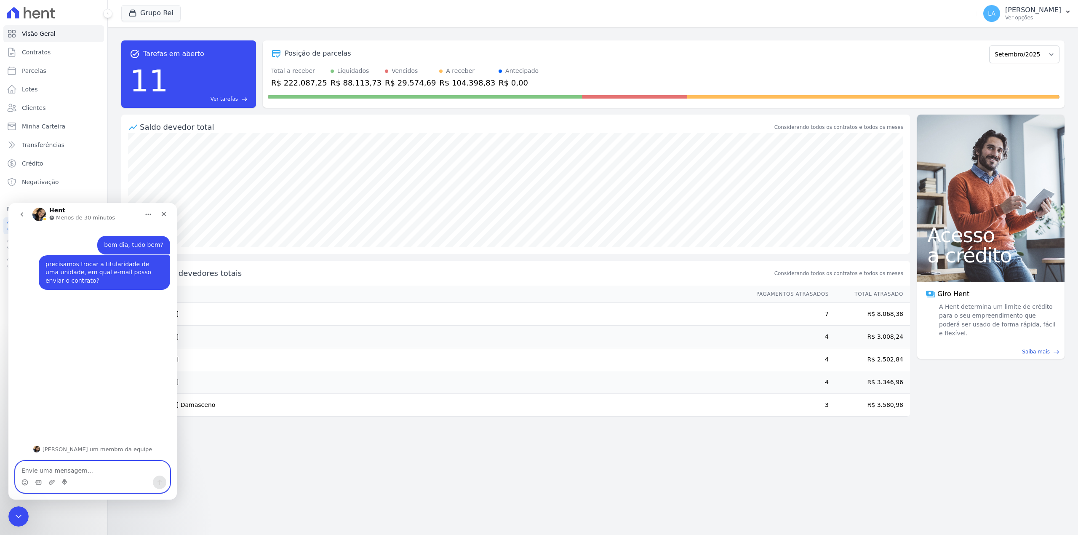
drag, startPoint x: 100, startPoint y: 471, endPoint x: 107, endPoint y: 476, distance: 7.9
click at [99, 472] on textarea "Envie uma mensagem..." at bounding box center [93, 468] width 154 height 14
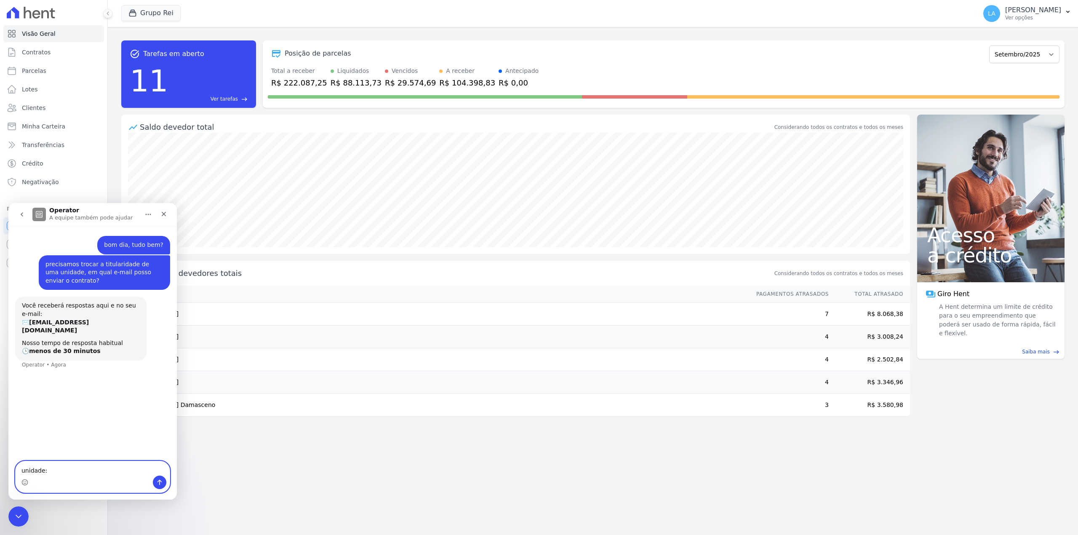
paste textarea "BETEL - SAFRA , Qd. 00006 , Lt. 001"
type textarea "unidade: BETEL - SAFRA , Qd. 00006 , Lt. 001"
click at [159, 479] on icon "Enviar uma mensagem" at bounding box center [159, 482] width 7 height 7
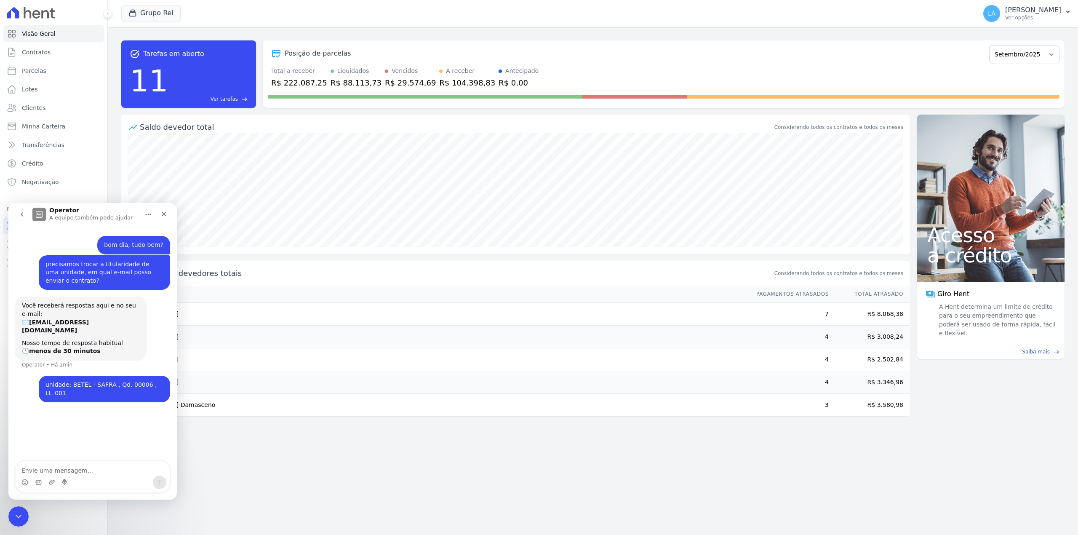
click at [268, 499] on div "task_alt Tarefas em aberto 11 Ver tarefas east Posição de parcelas Janeiro/2020…" at bounding box center [593, 281] width 970 height 508
click at [170, 213] on div "Fechar" at bounding box center [163, 213] width 15 height 15
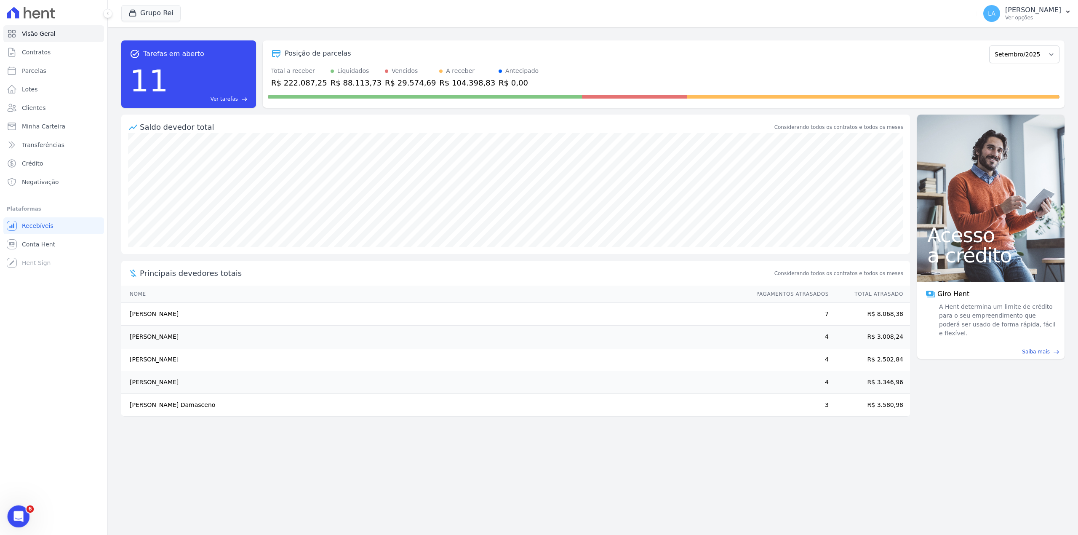
click at [20, 513] on icon "Abertura do Messenger da Intercom" at bounding box center [18, 515] width 14 height 14
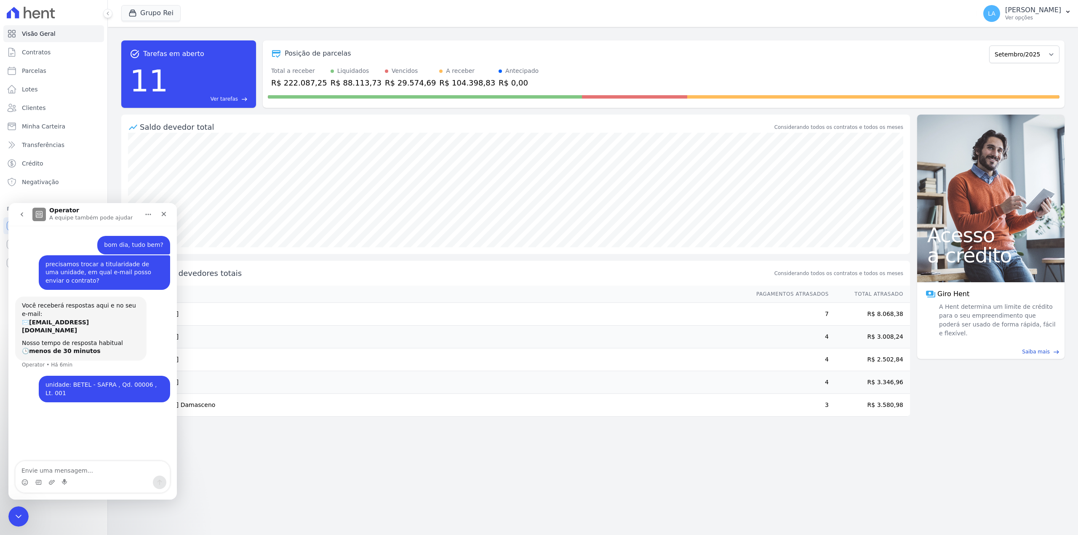
click at [287, 495] on div "task_alt Tarefas em aberto 11 Ver tarefas east Posição de parcelas Janeiro/2020…" at bounding box center [593, 281] width 970 height 508
click at [271, 484] on div "task_alt Tarefas em aberto 11 Ver tarefas east Posição de parcelas Janeiro/2020…" at bounding box center [593, 281] width 970 height 508
drag, startPoint x: 37, startPoint y: 1022, endPoint x: 16, endPoint y: 518, distance: 505.1
click at [15, 519] on icon "Encerramento do Messenger da Intercom" at bounding box center [17, 515] width 10 height 10
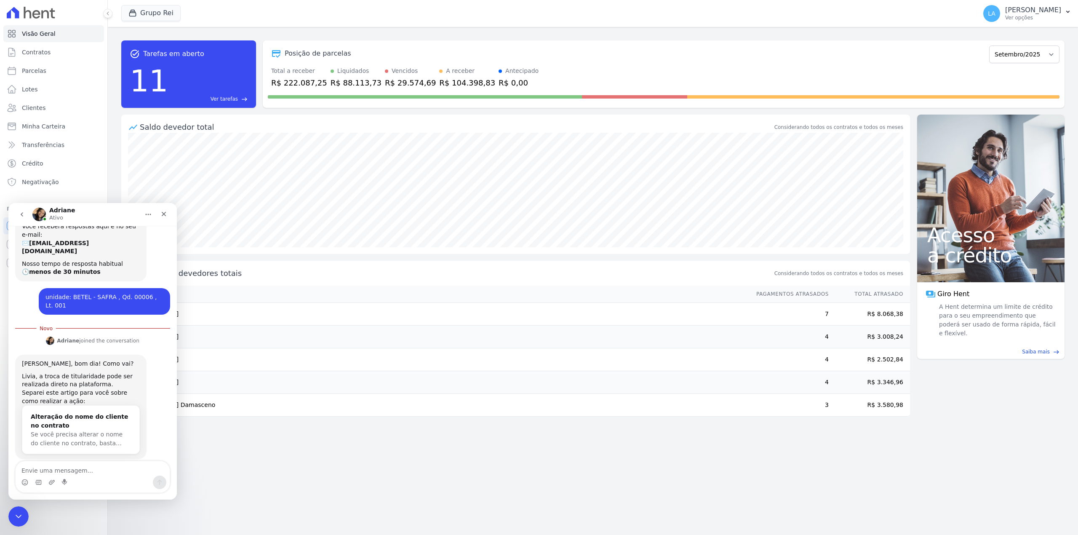
scroll to position [78, 0]
click at [69, 413] on div "Alteração do nome do cliente no contrato" at bounding box center [81, 422] width 100 height 18
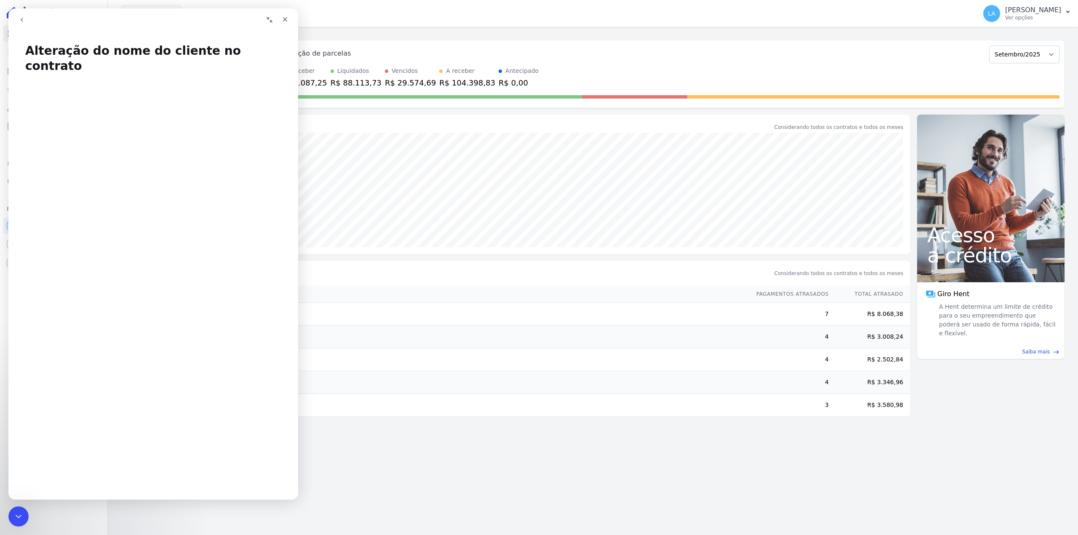
scroll to position [0, 0]
drag, startPoint x: 24, startPoint y: 16, endPoint x: 61, endPoint y: 38, distance: 43.0
click at [24, 16] on button "go back" at bounding box center [22, 20] width 16 height 16
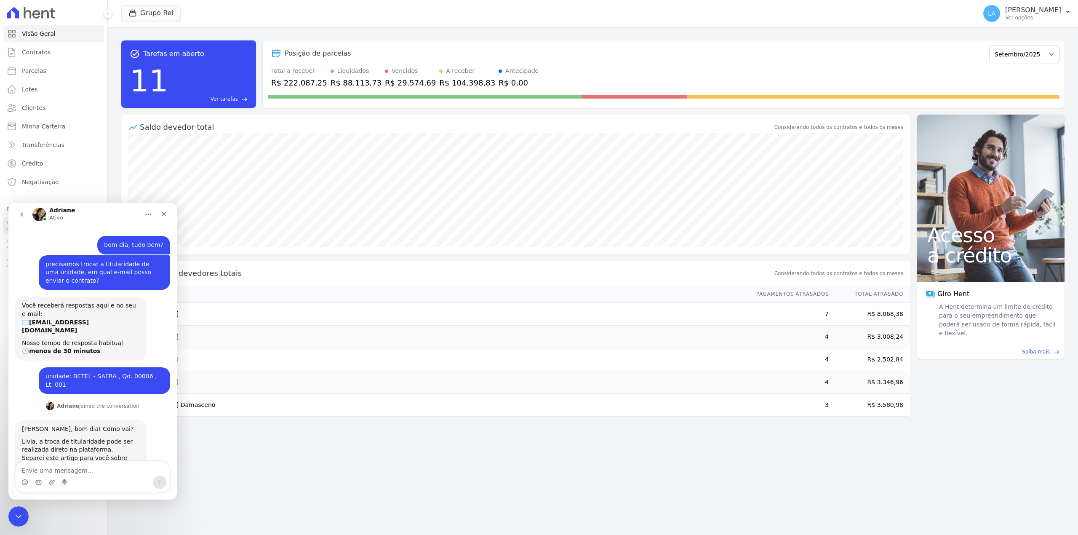
scroll to position [64, 0]
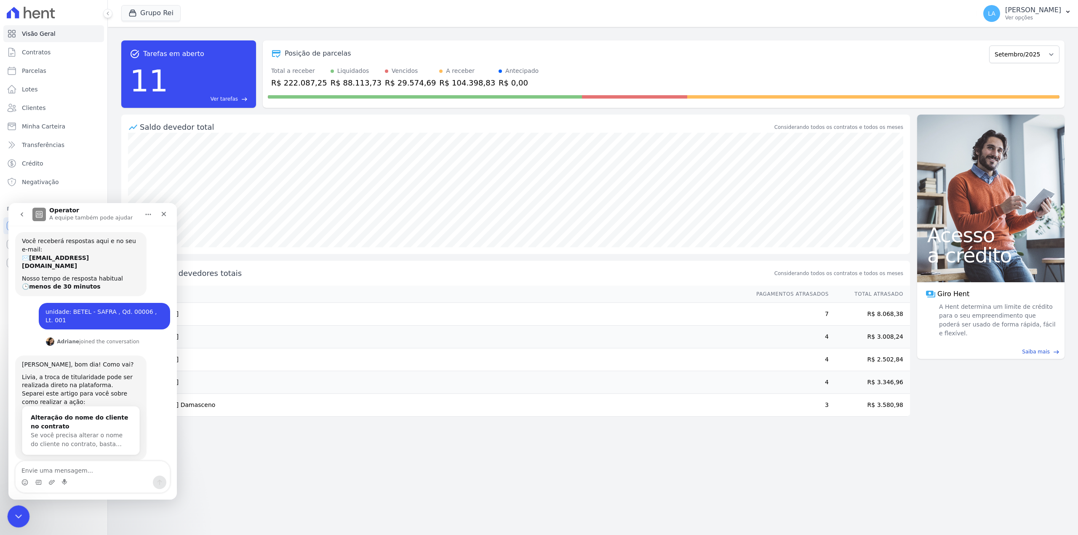
drag, startPoint x: 18, startPoint y: 515, endPoint x: 144, endPoint y: 989, distance: 490.1
click at [18, 515] on icon "Encerramento do Messenger da Intercom" at bounding box center [17, 514] width 6 height 3
